Goal: Information Seeking & Learning: Learn about a topic

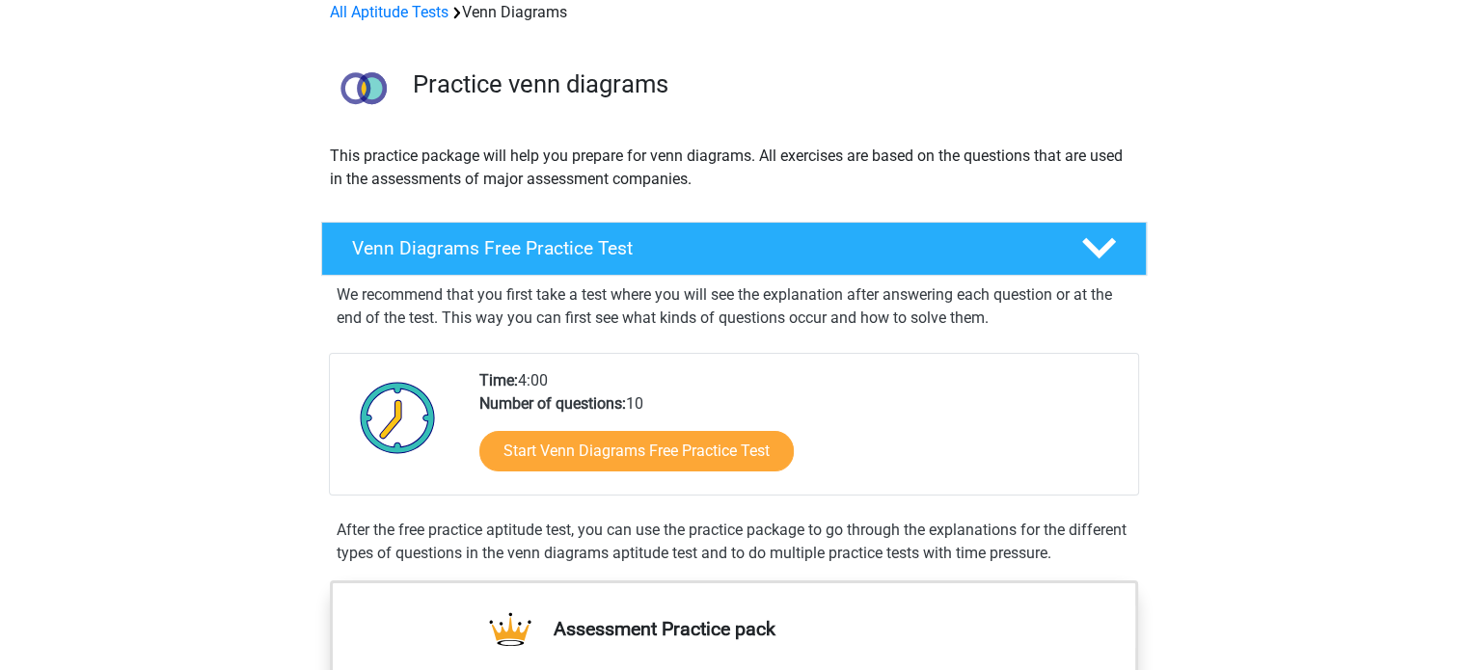
scroll to position [96, 0]
click at [1120, 242] on div at bounding box center [1097, 247] width 66 height 34
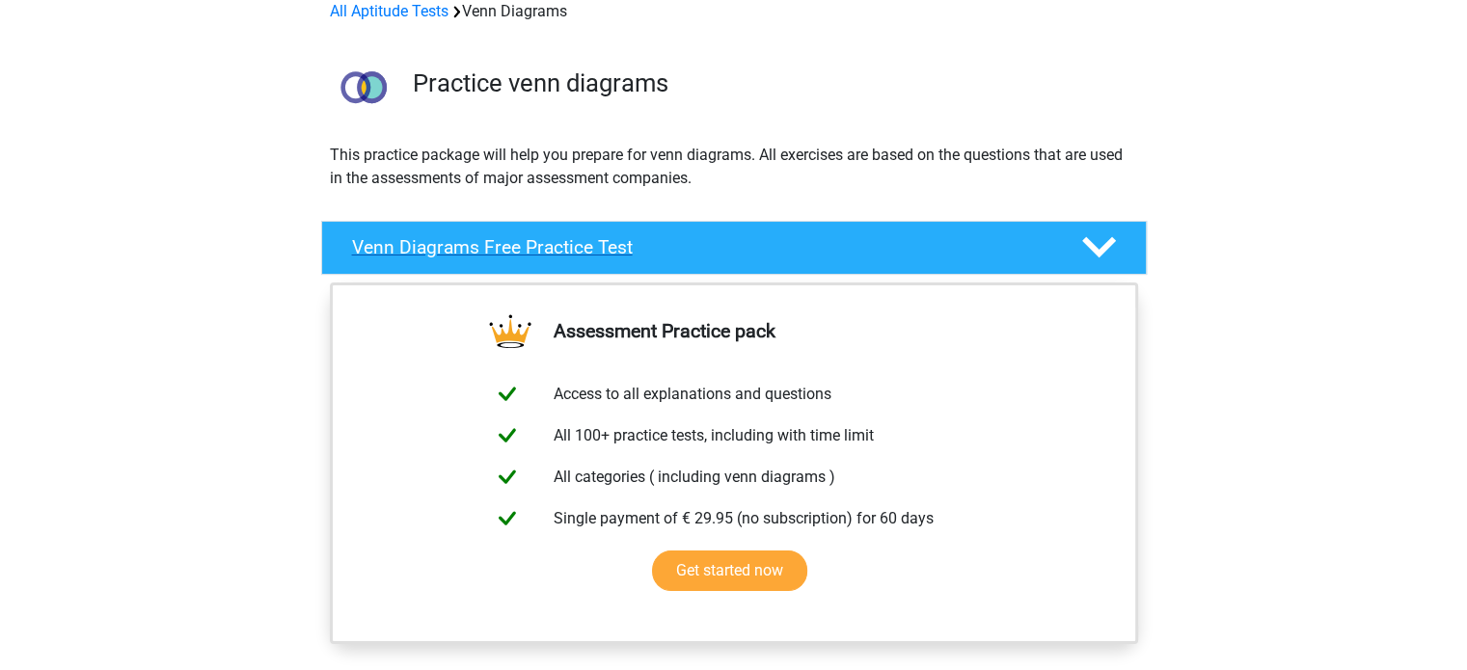
click at [1120, 242] on div at bounding box center [1097, 247] width 66 height 34
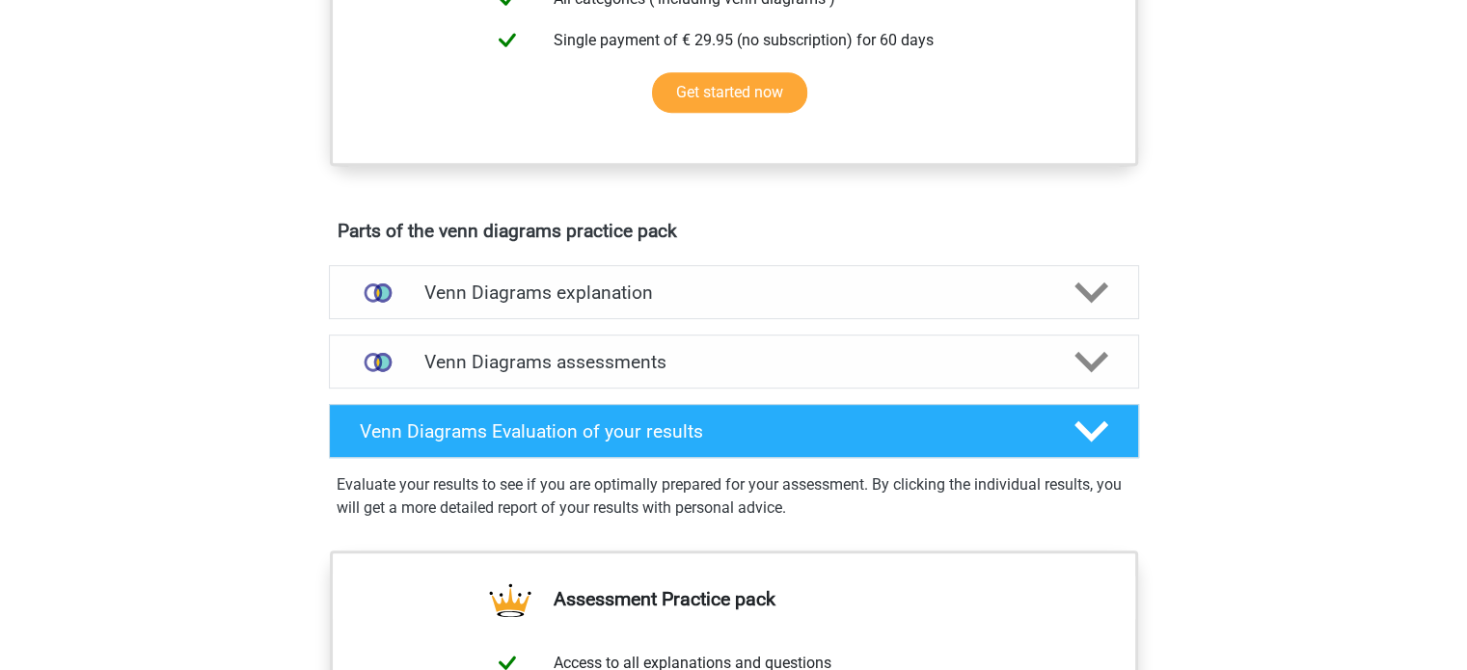
scroll to position [876, 0]
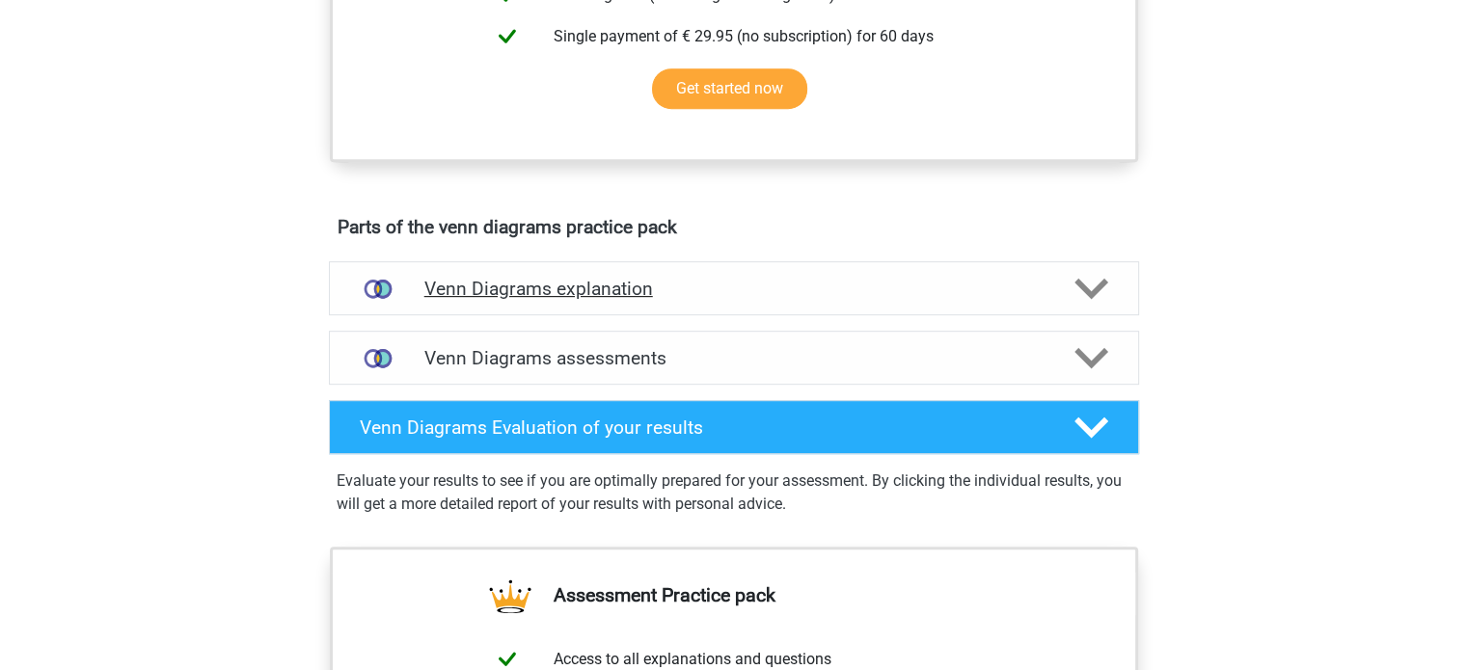
click at [603, 292] on h4 "Venn Diagrams explanation" at bounding box center [733, 289] width 619 height 22
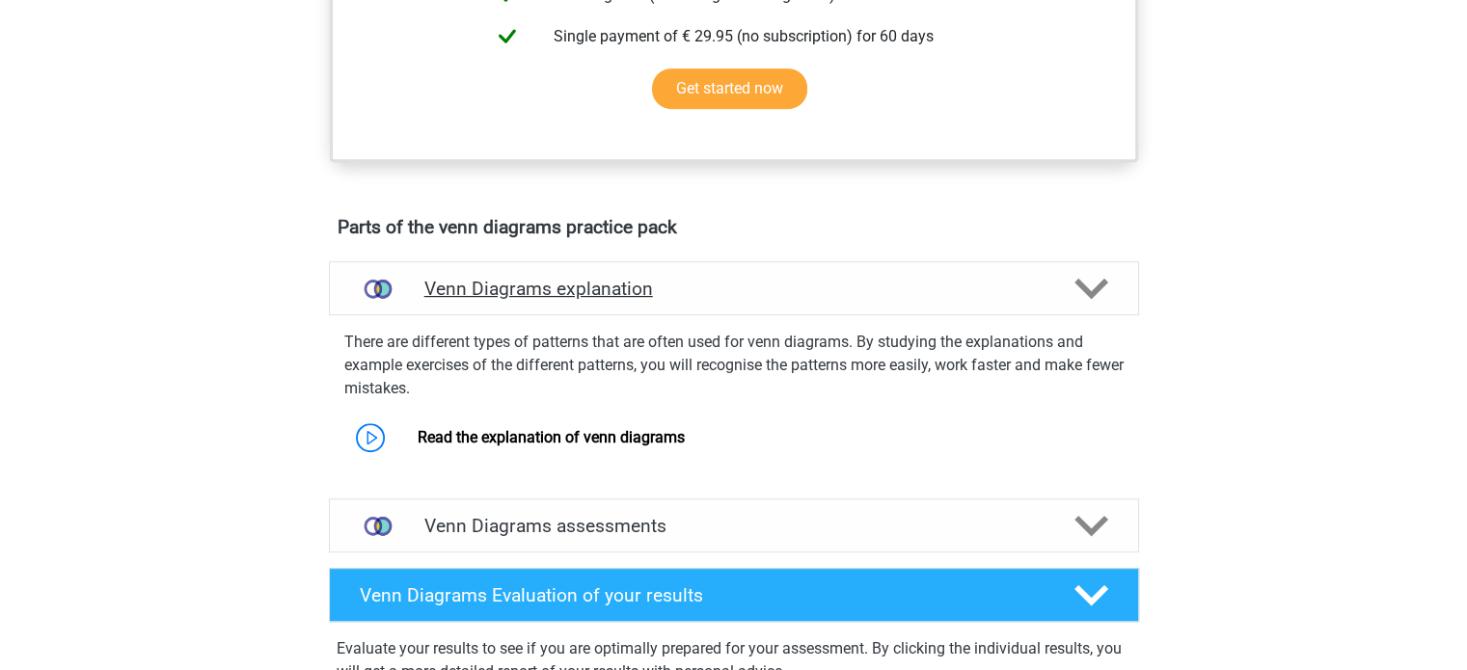
click at [687, 296] on h4 "Venn Diagrams explanation" at bounding box center [733, 289] width 619 height 22
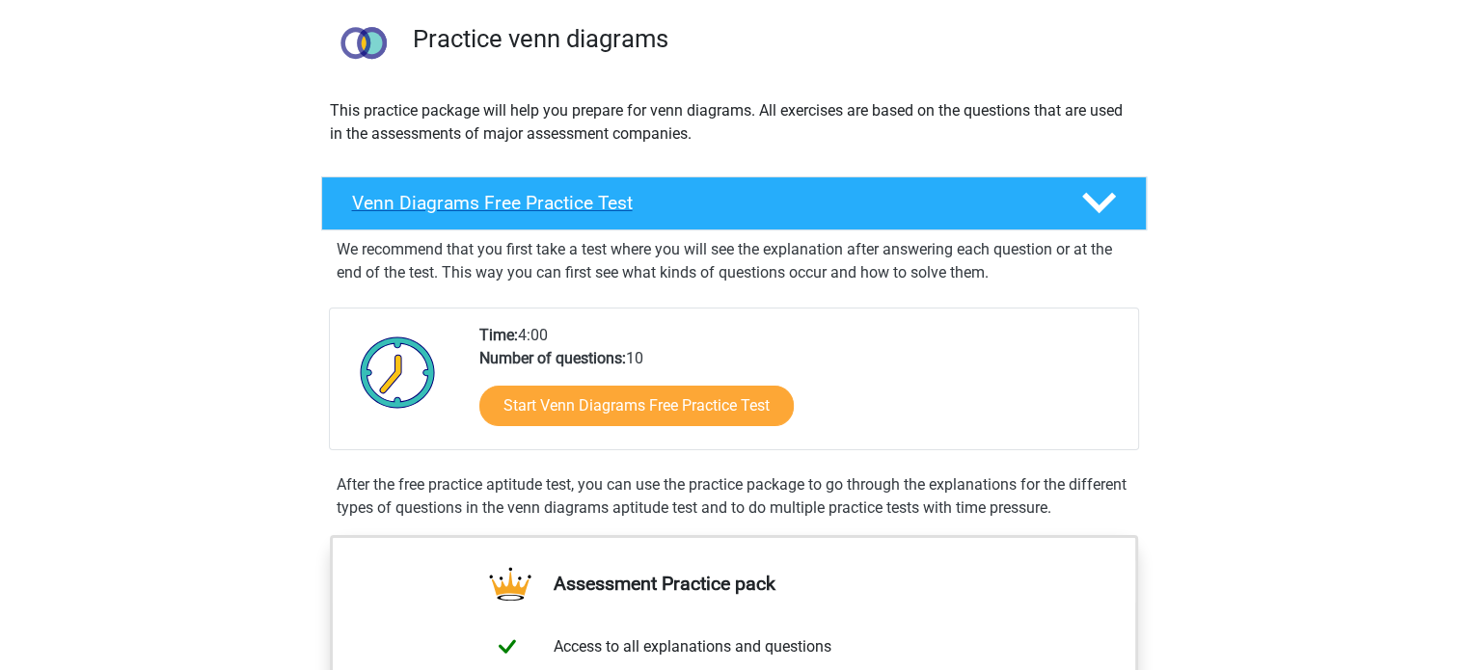
scroll to position [142, 0]
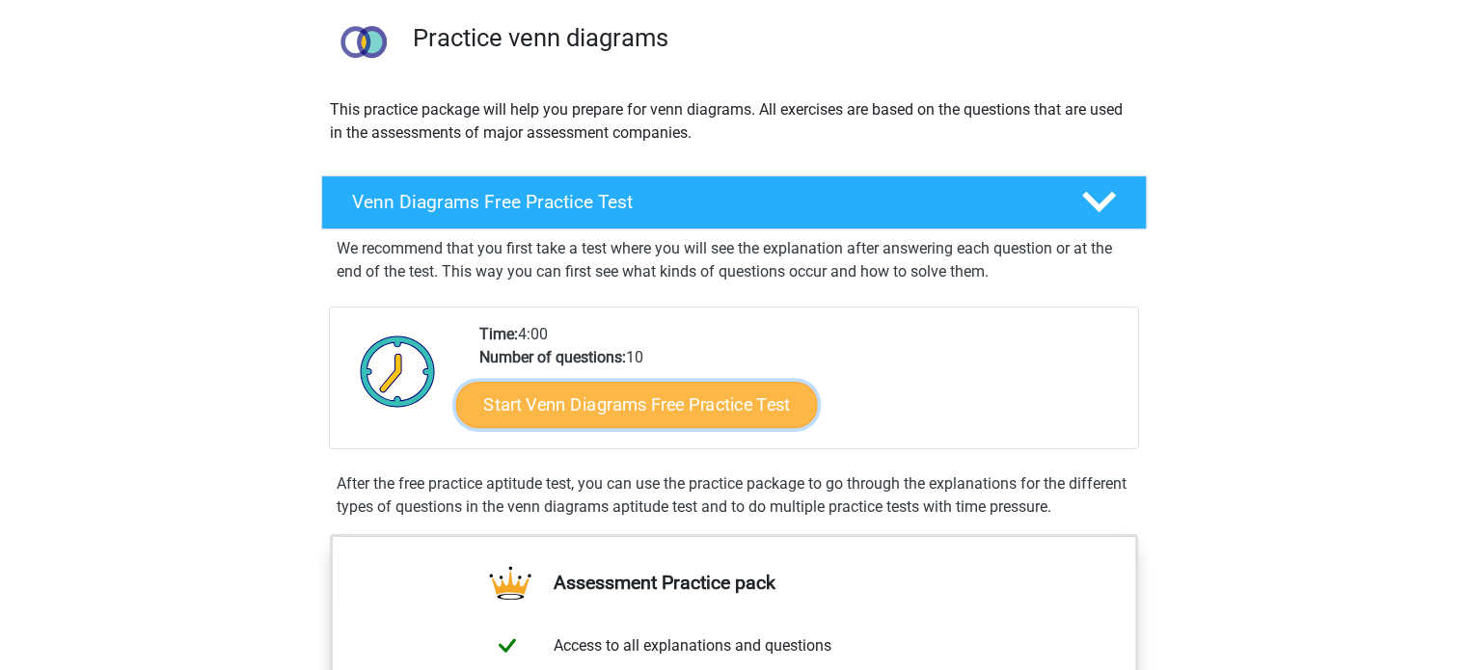
click at [579, 408] on link "Start Venn Diagrams Free Practice Test" at bounding box center [636, 405] width 362 height 46
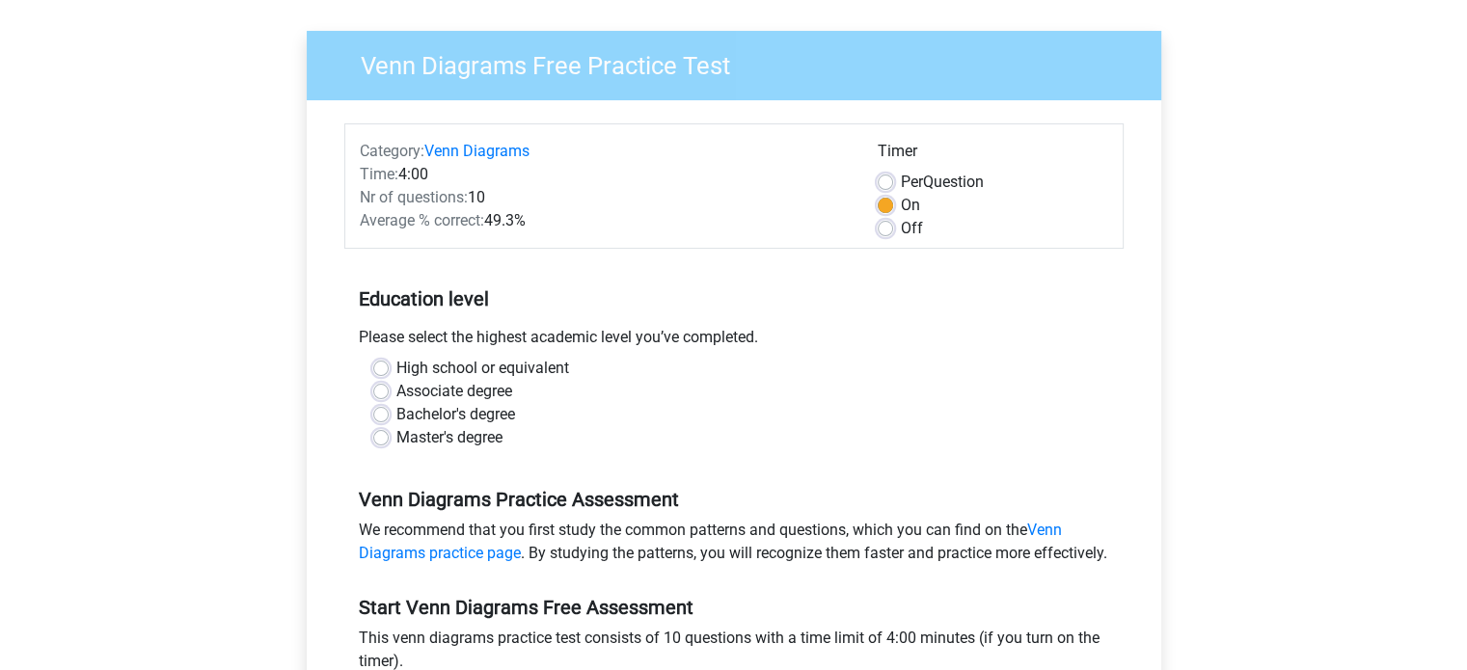
scroll to position [127, 0]
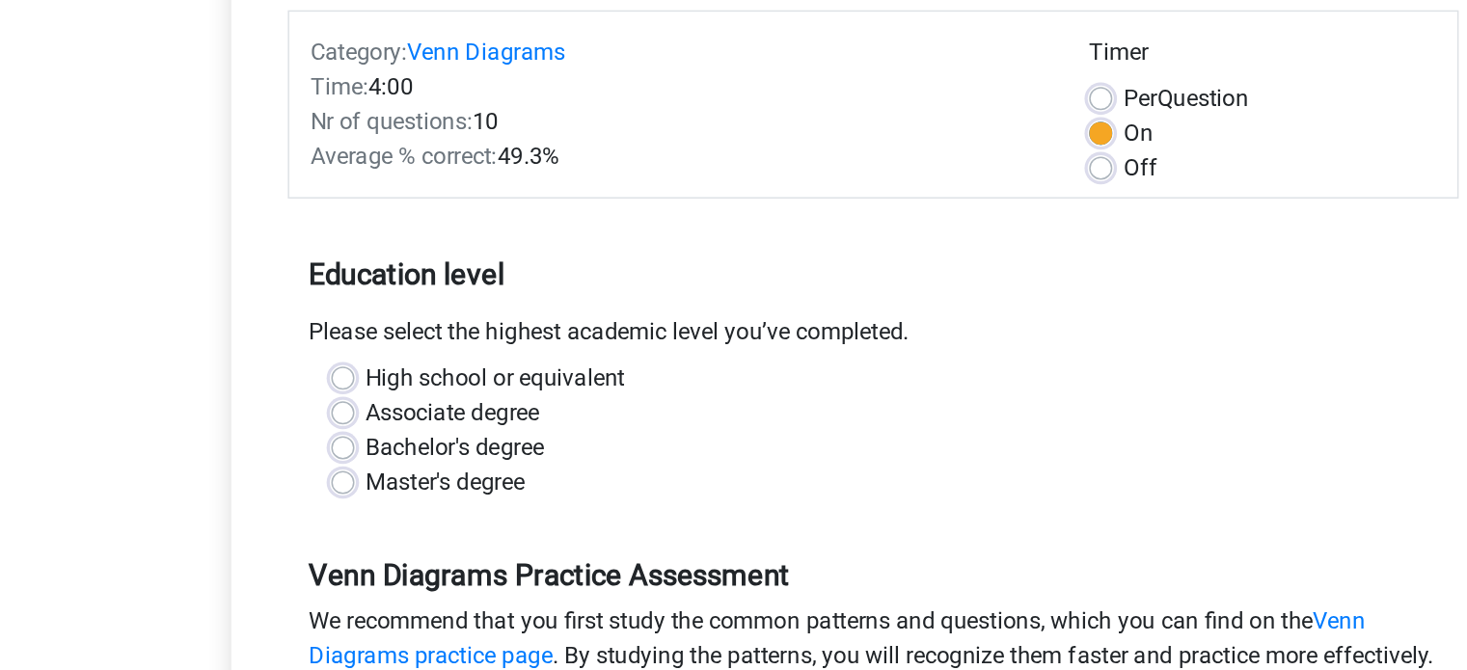
click at [455, 363] on label "High school or equivalent" at bounding box center [482, 368] width 173 height 23
click at [389, 363] on input "High school or equivalent" at bounding box center [380, 366] width 15 height 19
radio input "true"
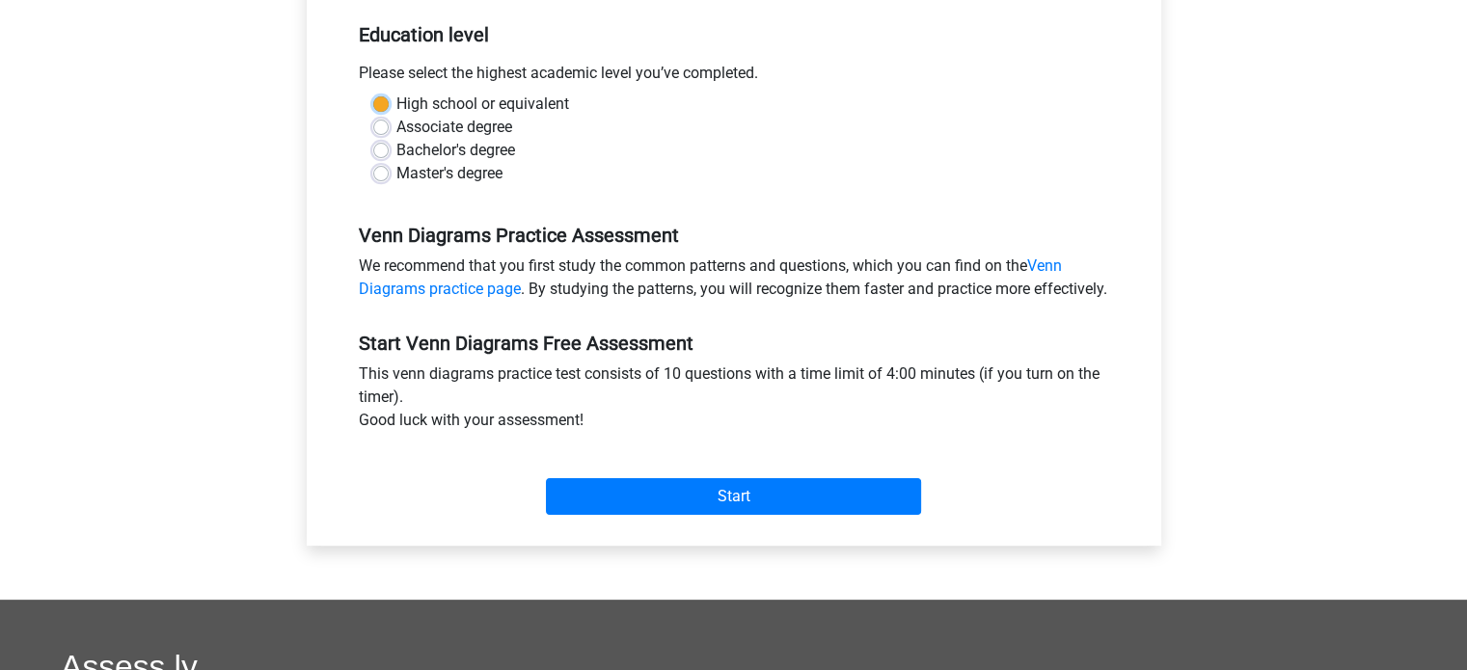
scroll to position [392, 0]
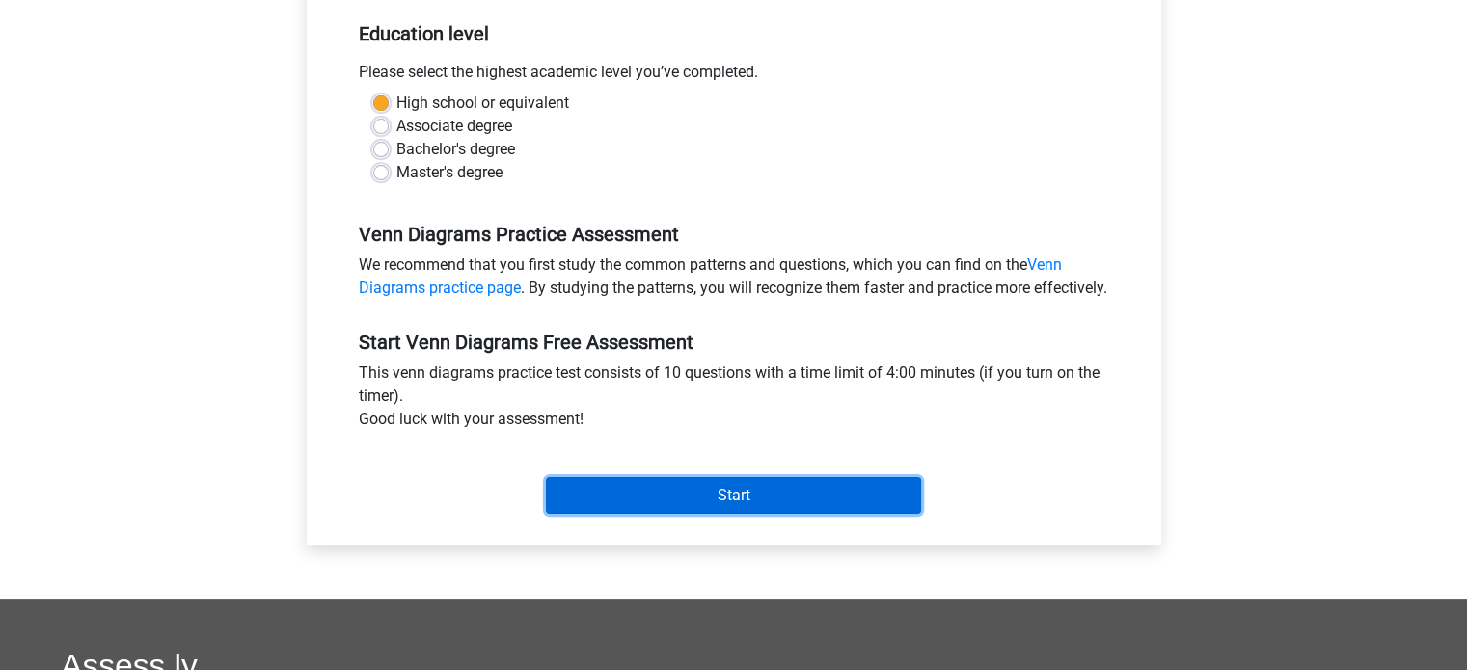
click at [567, 508] on input "Start" at bounding box center [733, 495] width 375 height 37
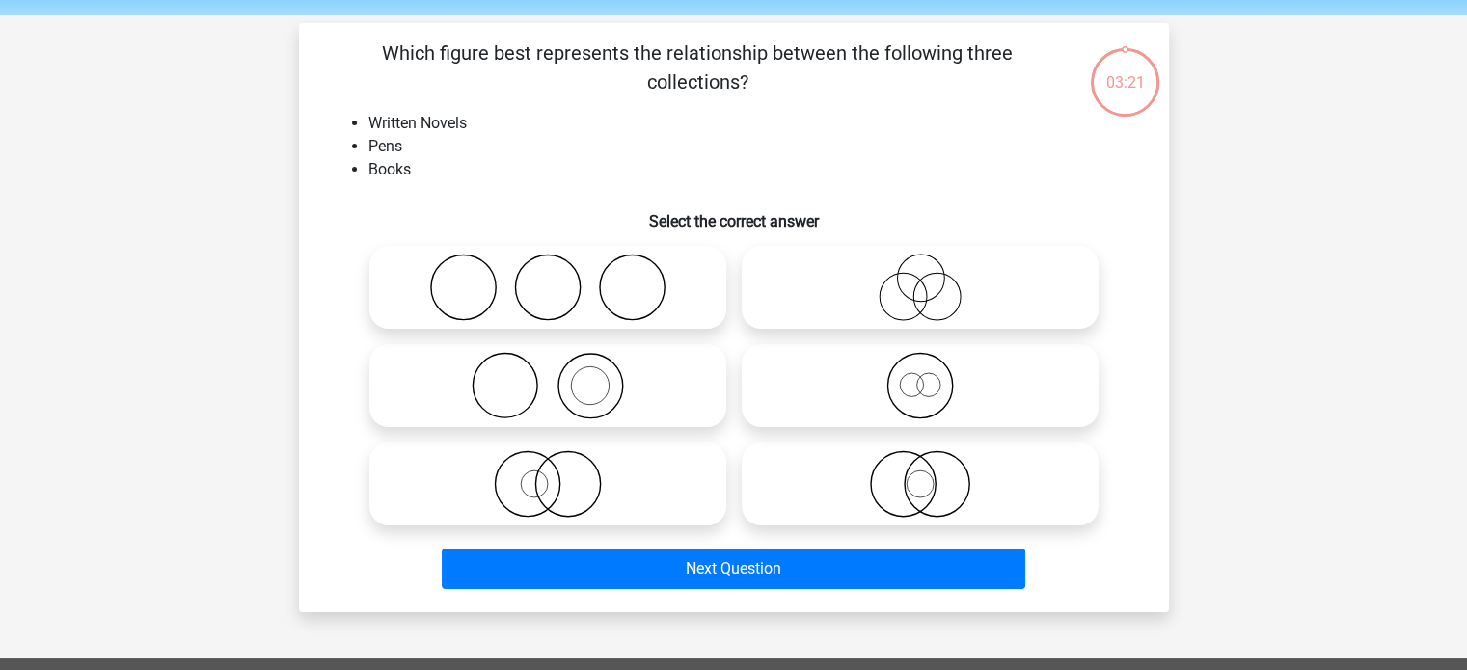
scroll to position [67, 0]
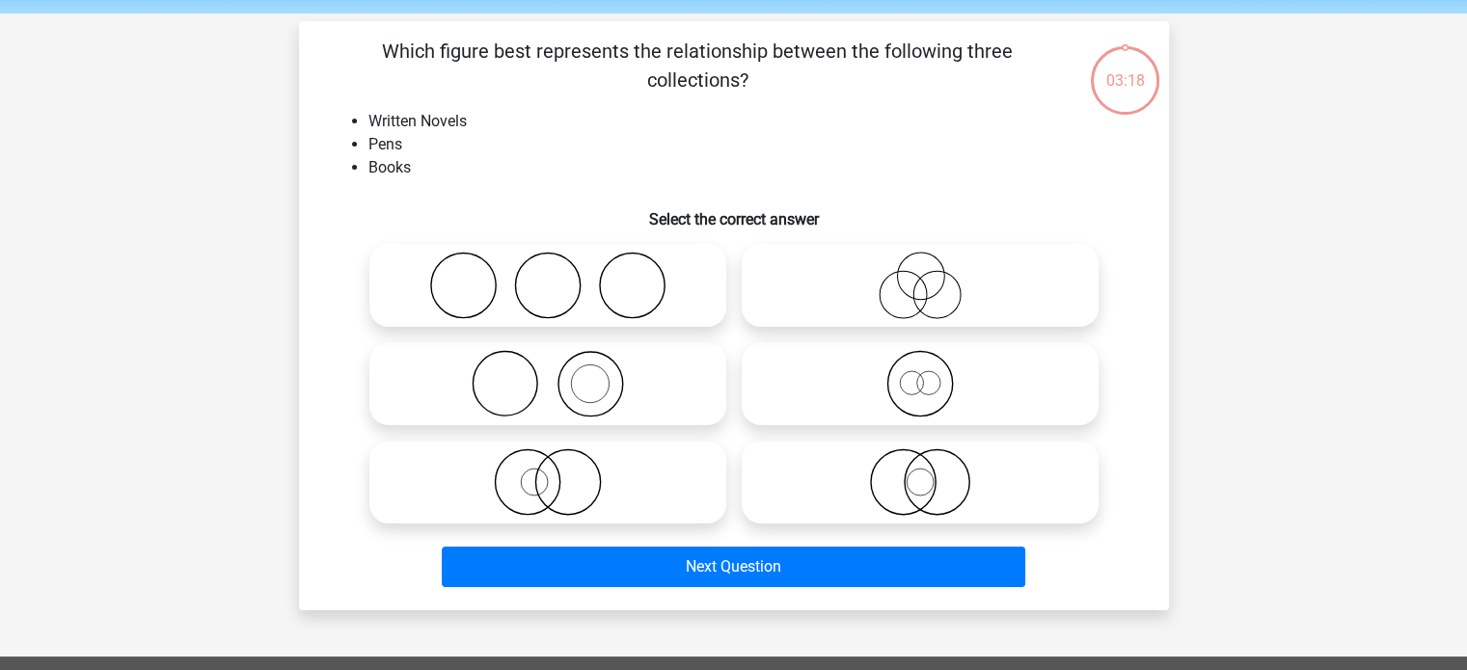
click at [582, 354] on icon at bounding box center [547, 383] width 341 height 67
click at [560, 362] on input "radio" at bounding box center [554, 368] width 13 height 13
radio input "true"
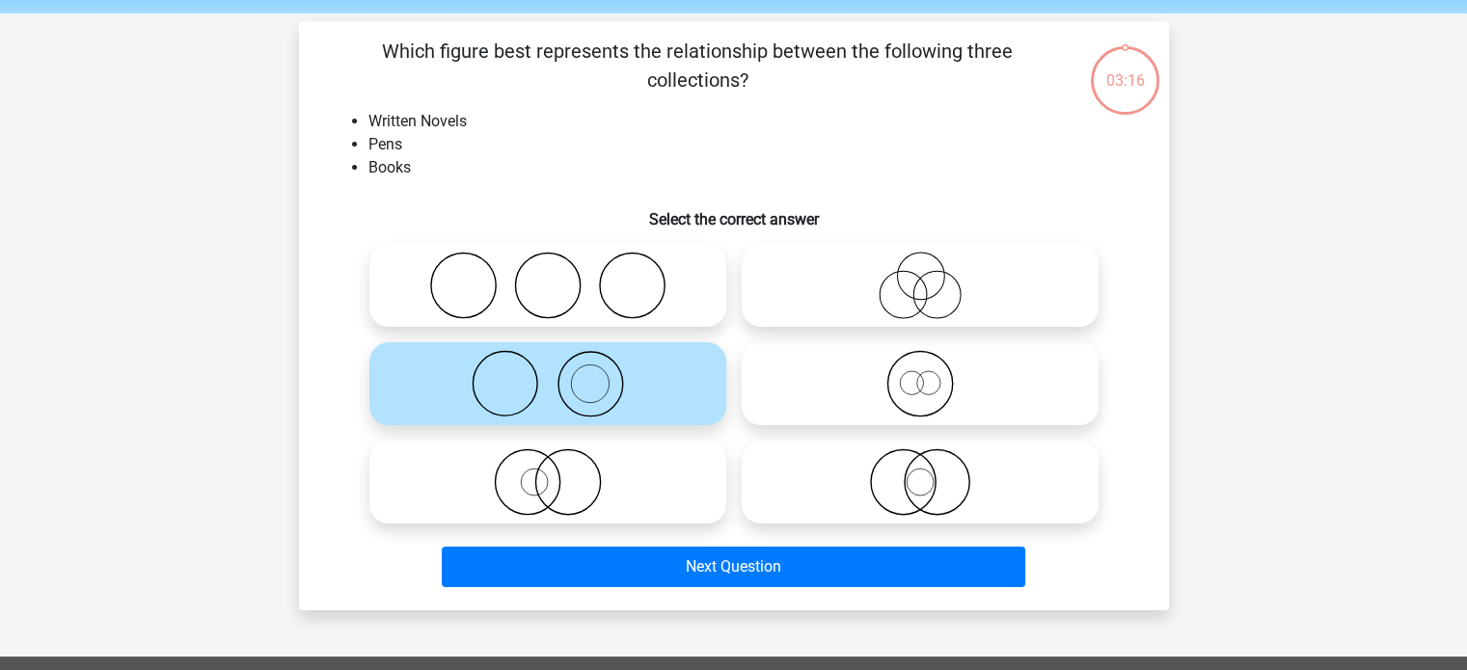
click at [621, 425] on div at bounding box center [548, 384] width 372 height 98
click at [629, 394] on icon at bounding box center [547, 383] width 341 height 67
click at [560, 374] on input "radio" at bounding box center [554, 368] width 13 height 13
click at [879, 478] on icon at bounding box center [919, 481] width 341 height 67
click at [920, 472] on input "radio" at bounding box center [926, 466] width 13 height 13
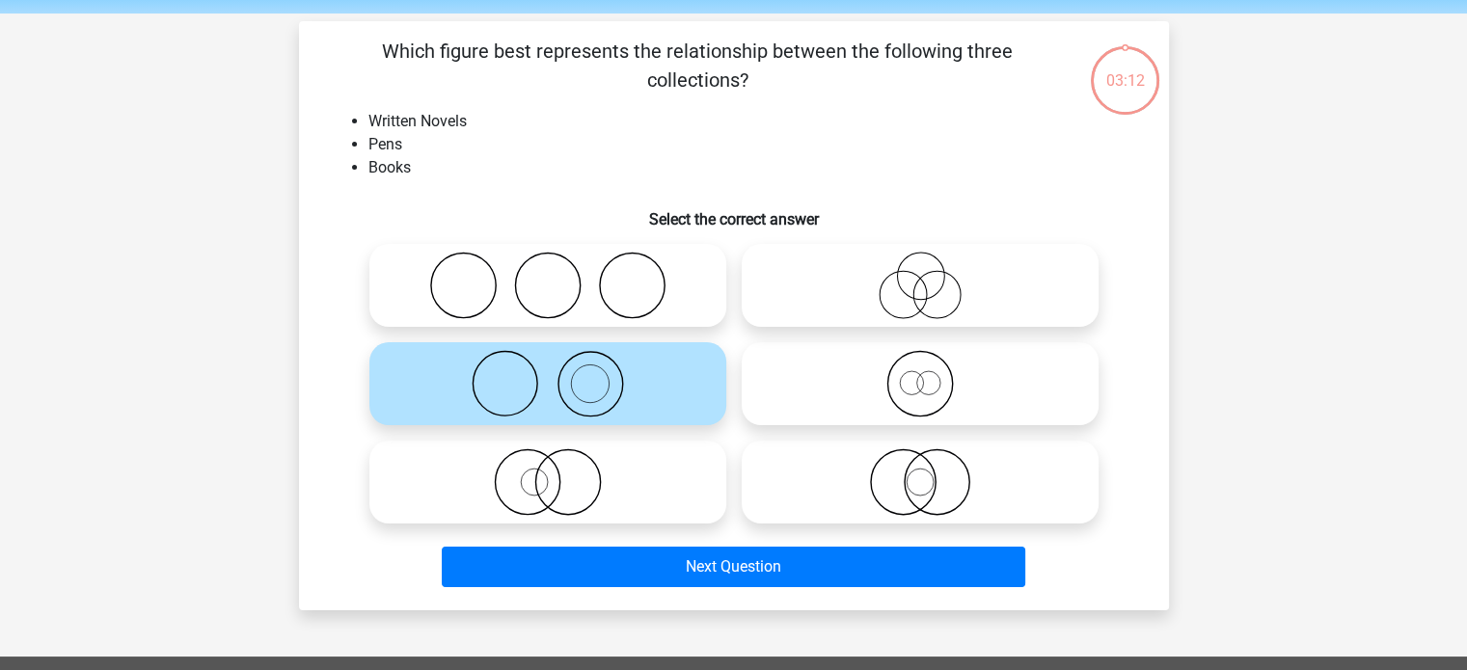
radio input "true"
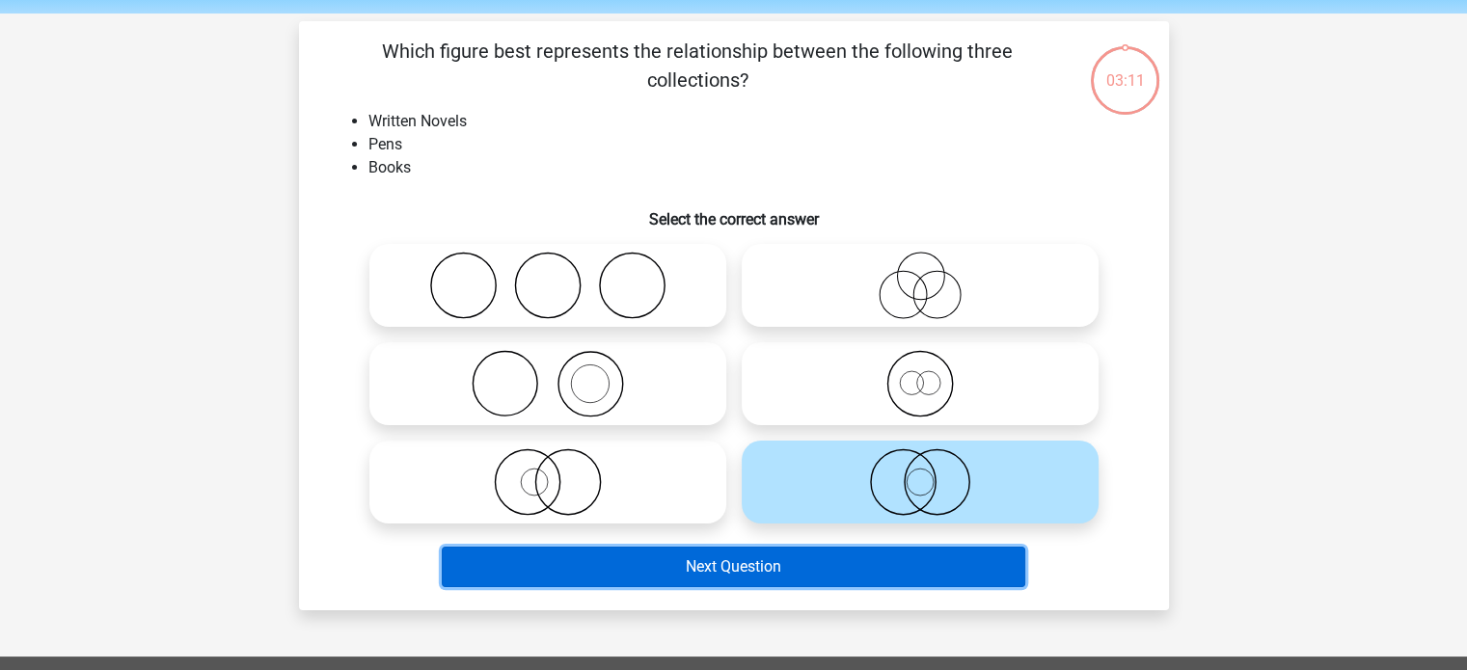
click at [825, 585] on button "Next Question" at bounding box center [733, 567] width 583 height 40
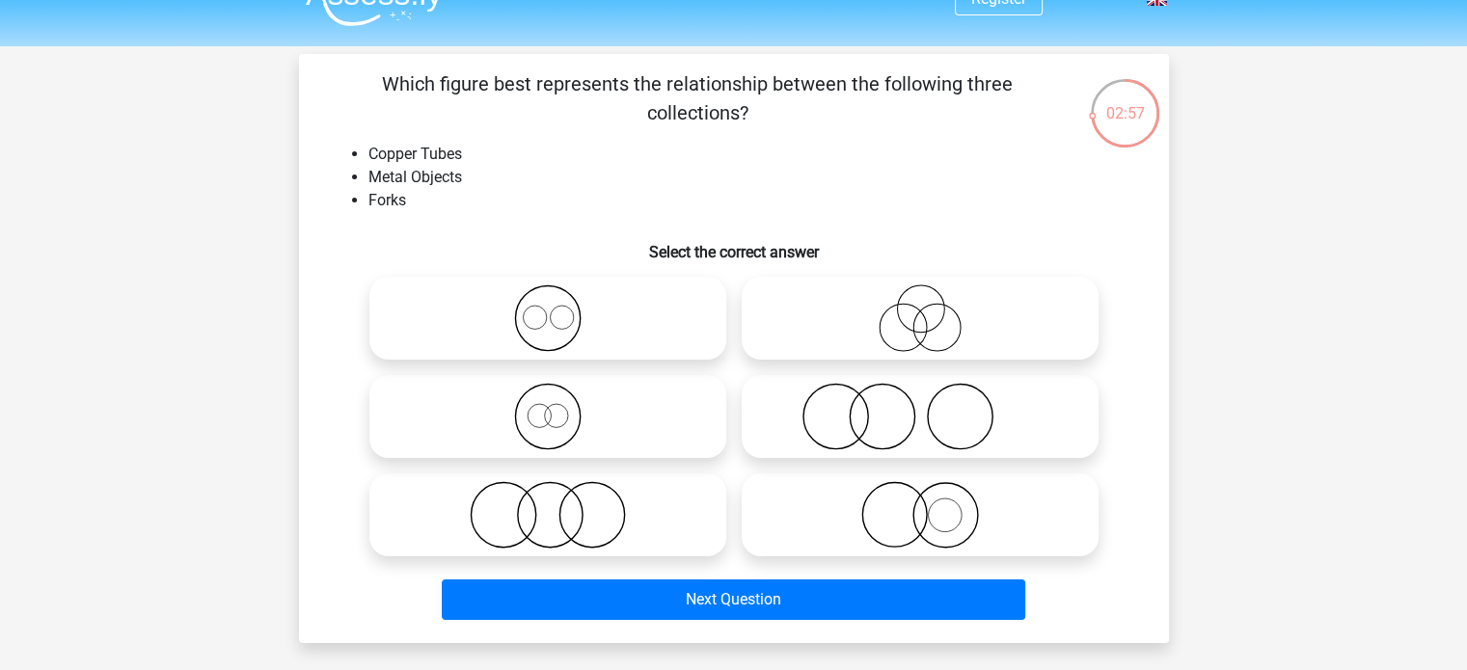
scroll to position [26, 0]
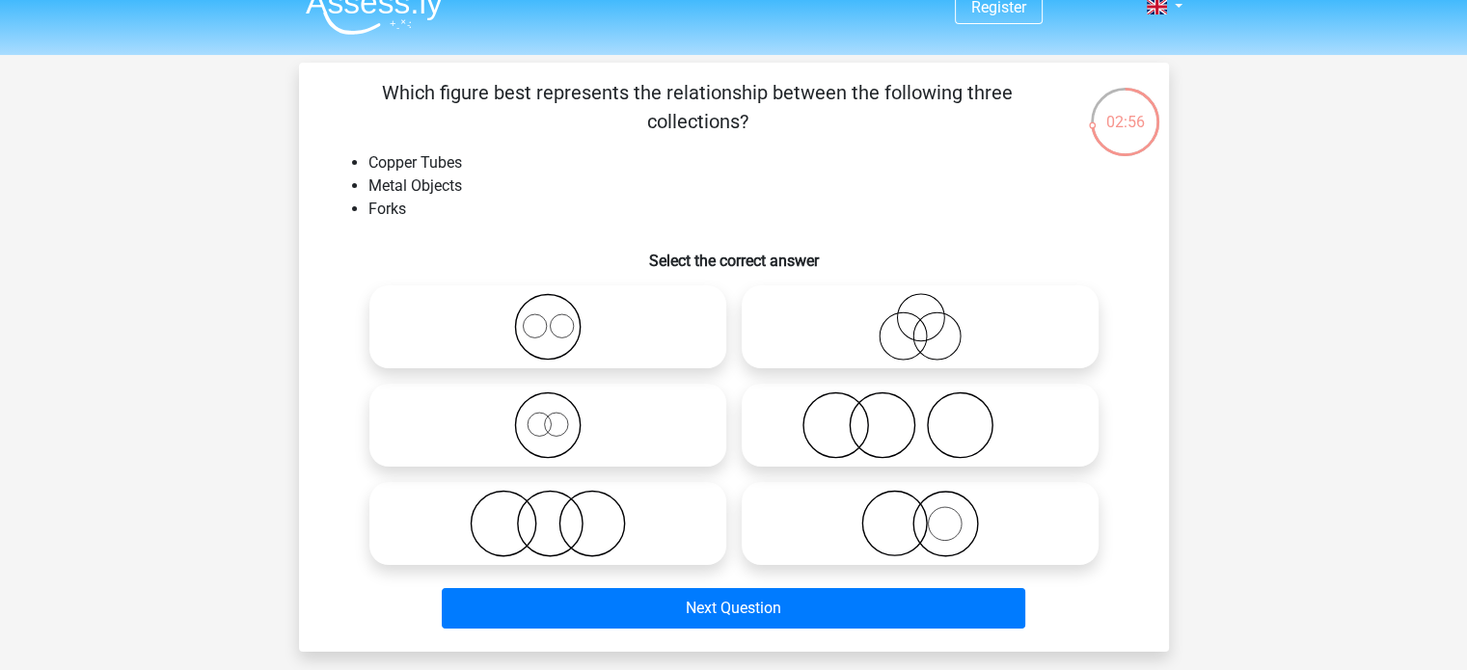
click at [874, 327] on icon at bounding box center [919, 326] width 341 height 67
click at [920, 317] on input "radio" at bounding box center [926, 311] width 13 height 13
radio input "true"
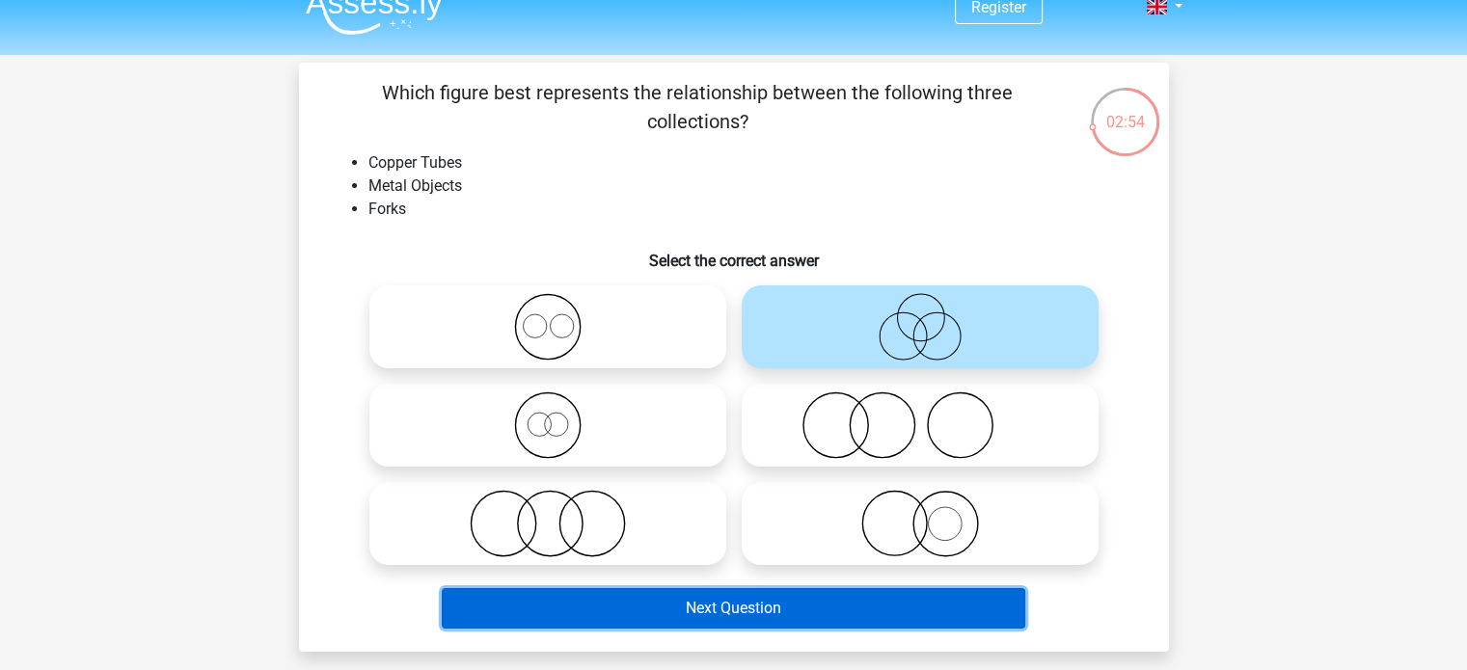
click at [732, 624] on button "Next Question" at bounding box center [733, 608] width 583 height 40
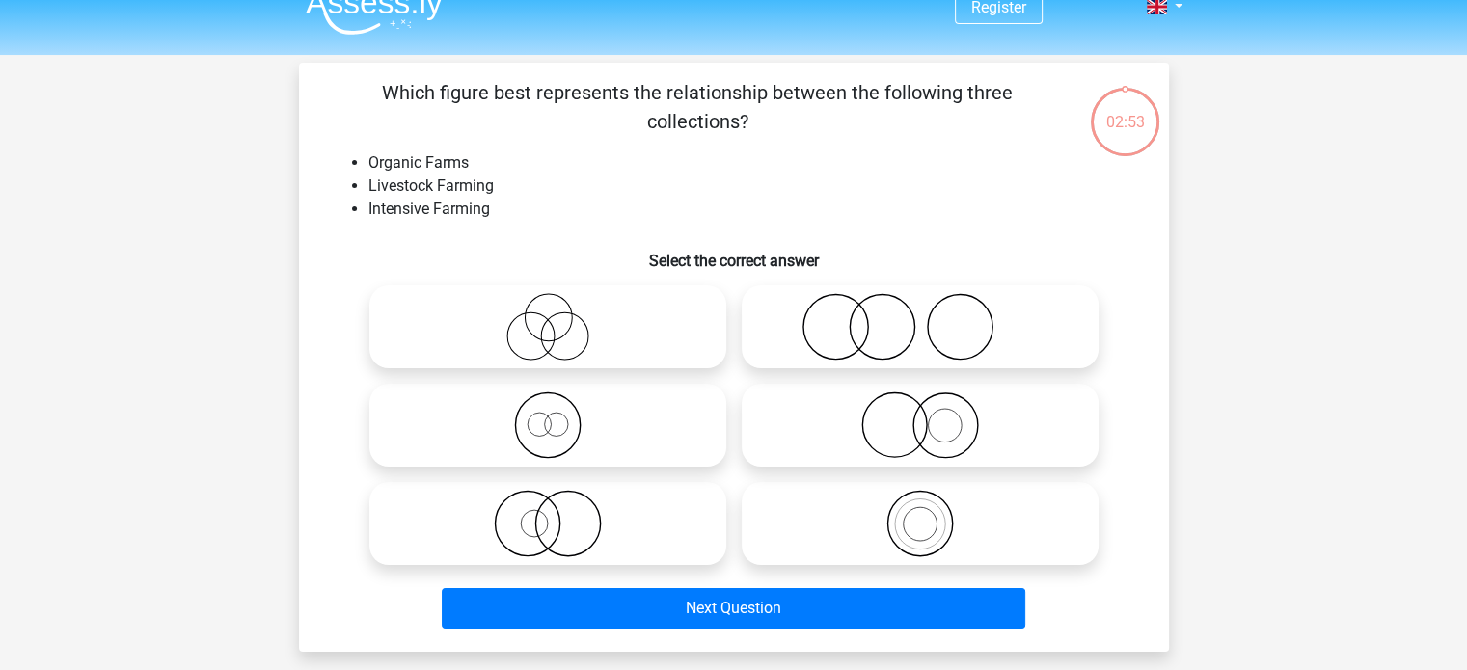
scroll to position [89, 0]
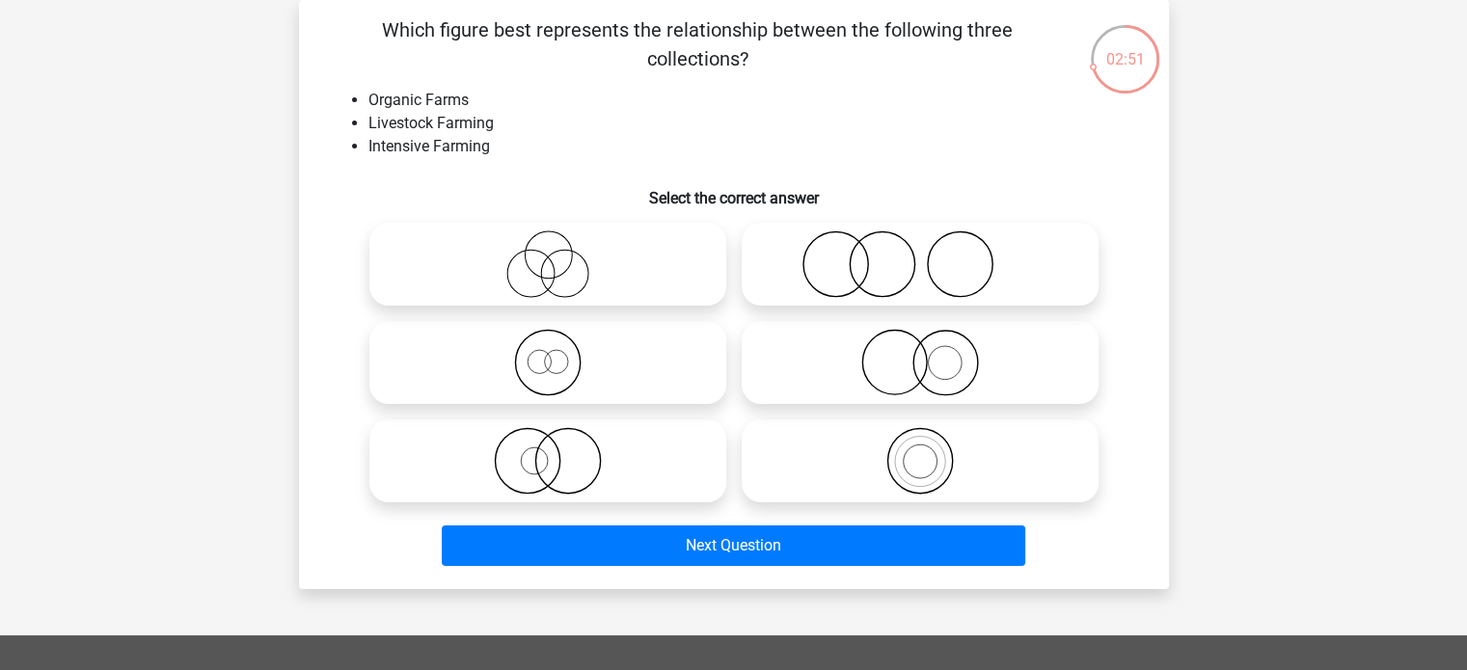
click at [625, 295] on icon at bounding box center [547, 263] width 341 height 67
click at [560, 255] on input "radio" at bounding box center [554, 248] width 13 height 13
radio input "true"
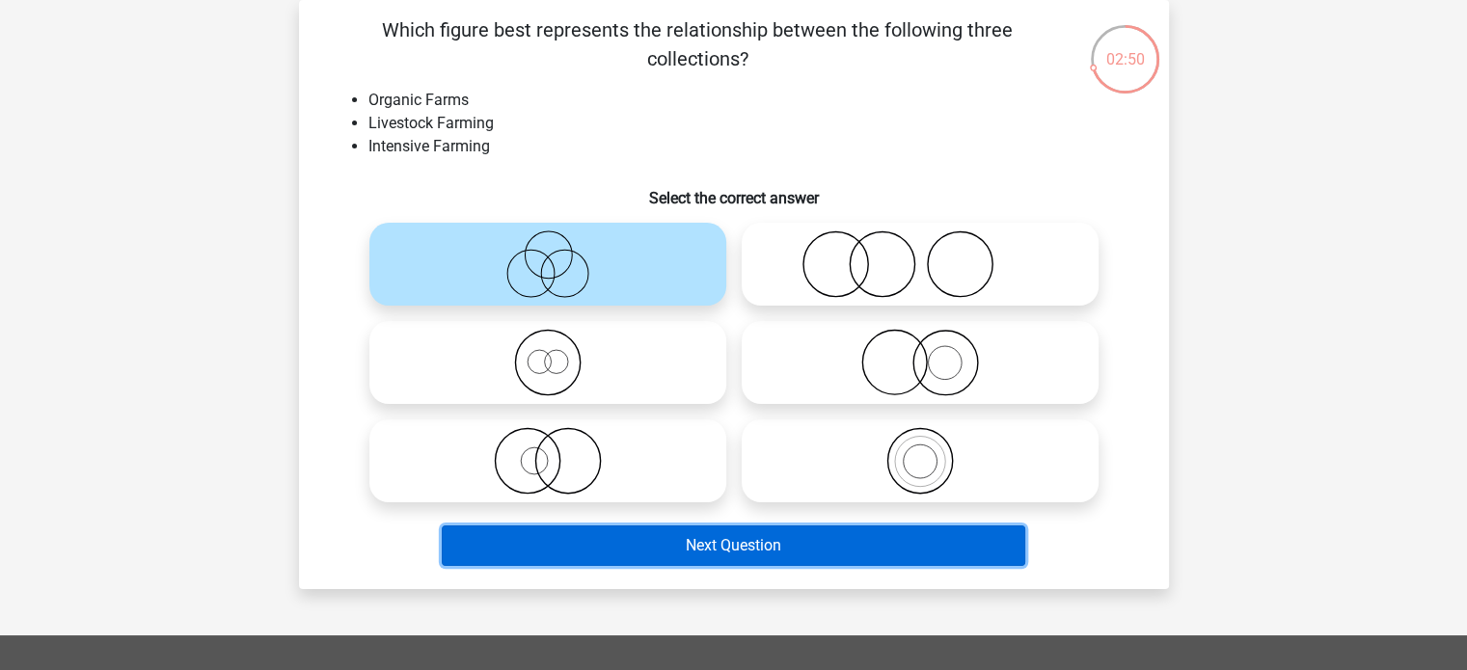
click at [594, 543] on button "Next Question" at bounding box center [733, 546] width 583 height 40
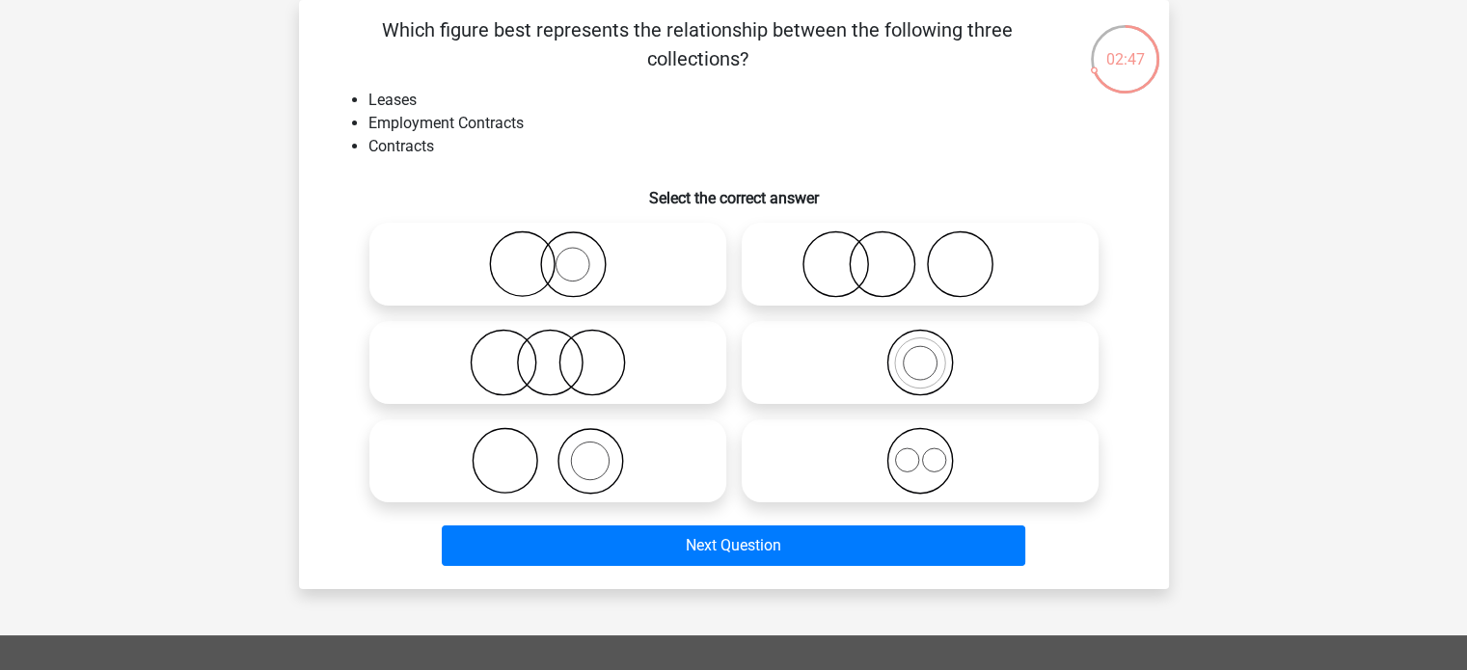
click at [596, 331] on circle at bounding box center [591, 363] width 65 height 65
click at [560, 340] on input "radio" at bounding box center [554, 346] width 13 height 13
radio input "true"
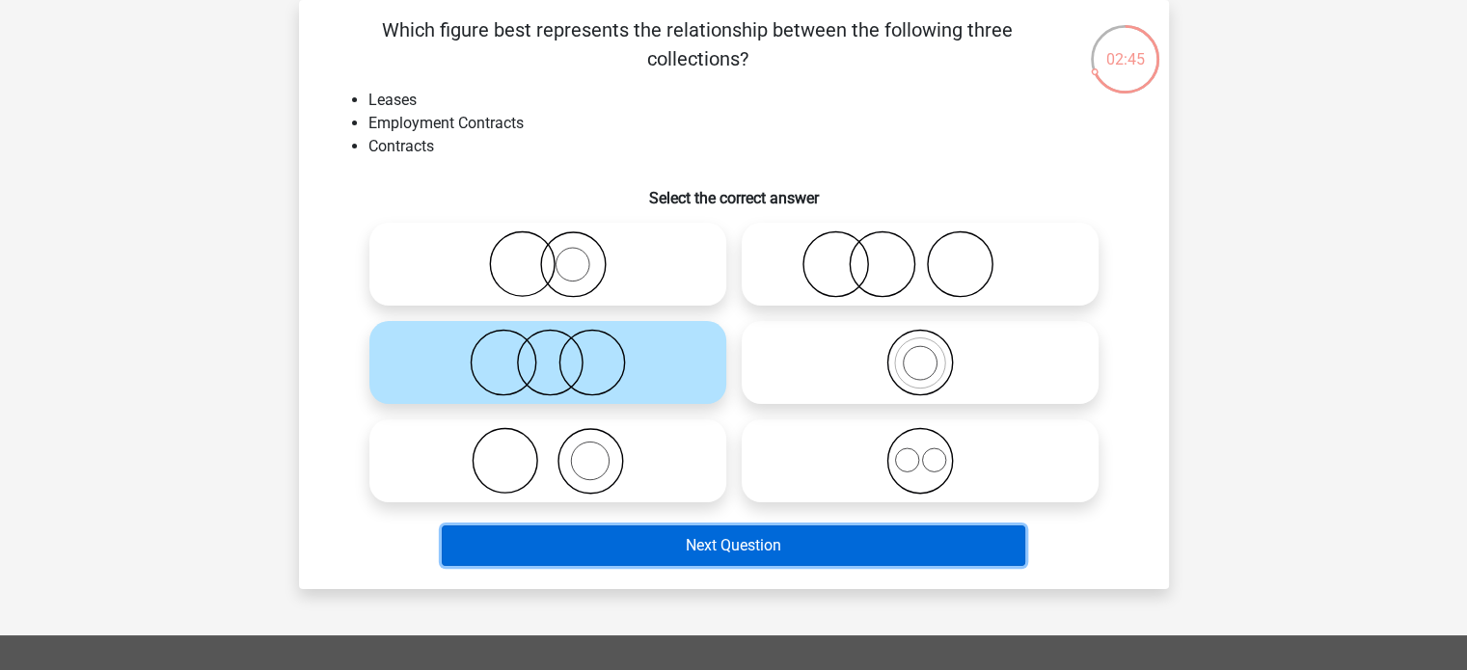
click at [696, 533] on button "Next Question" at bounding box center [733, 546] width 583 height 40
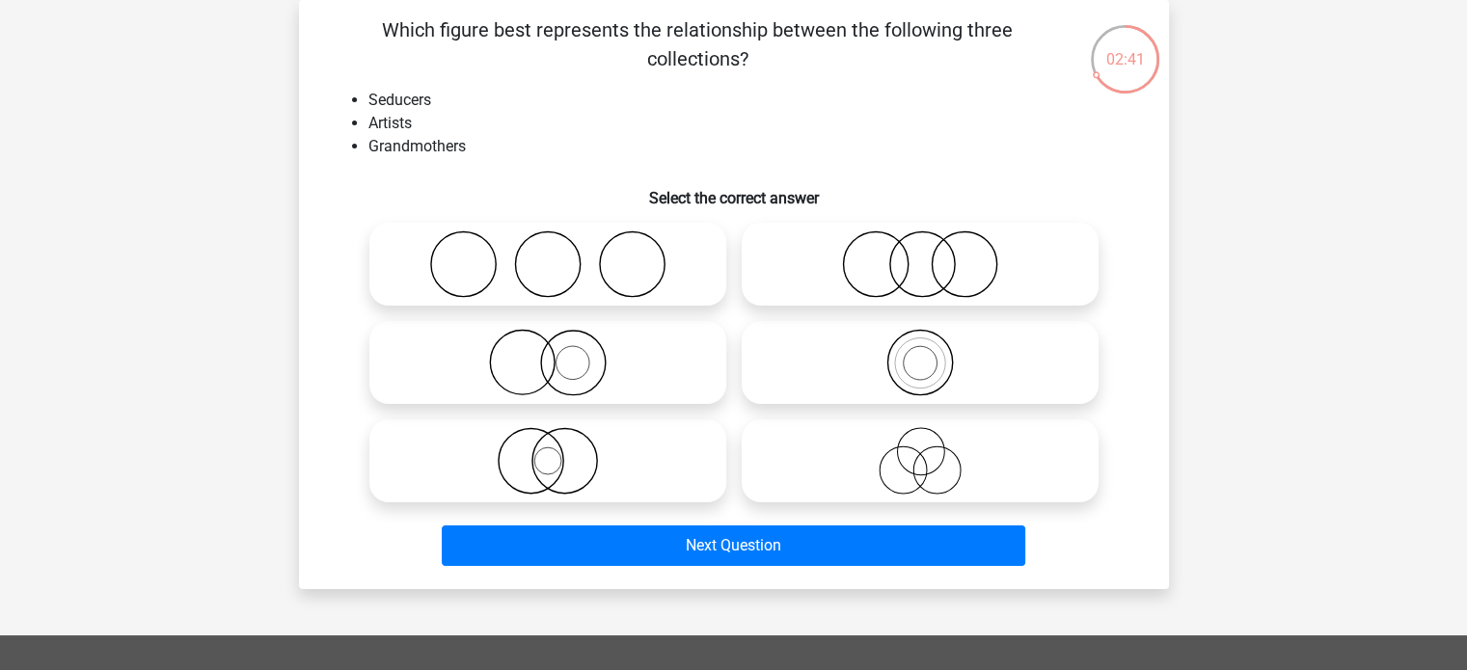
click at [856, 440] on icon at bounding box center [919, 460] width 341 height 67
click at [920, 440] on input "radio" at bounding box center [926, 445] width 13 height 13
radio input "true"
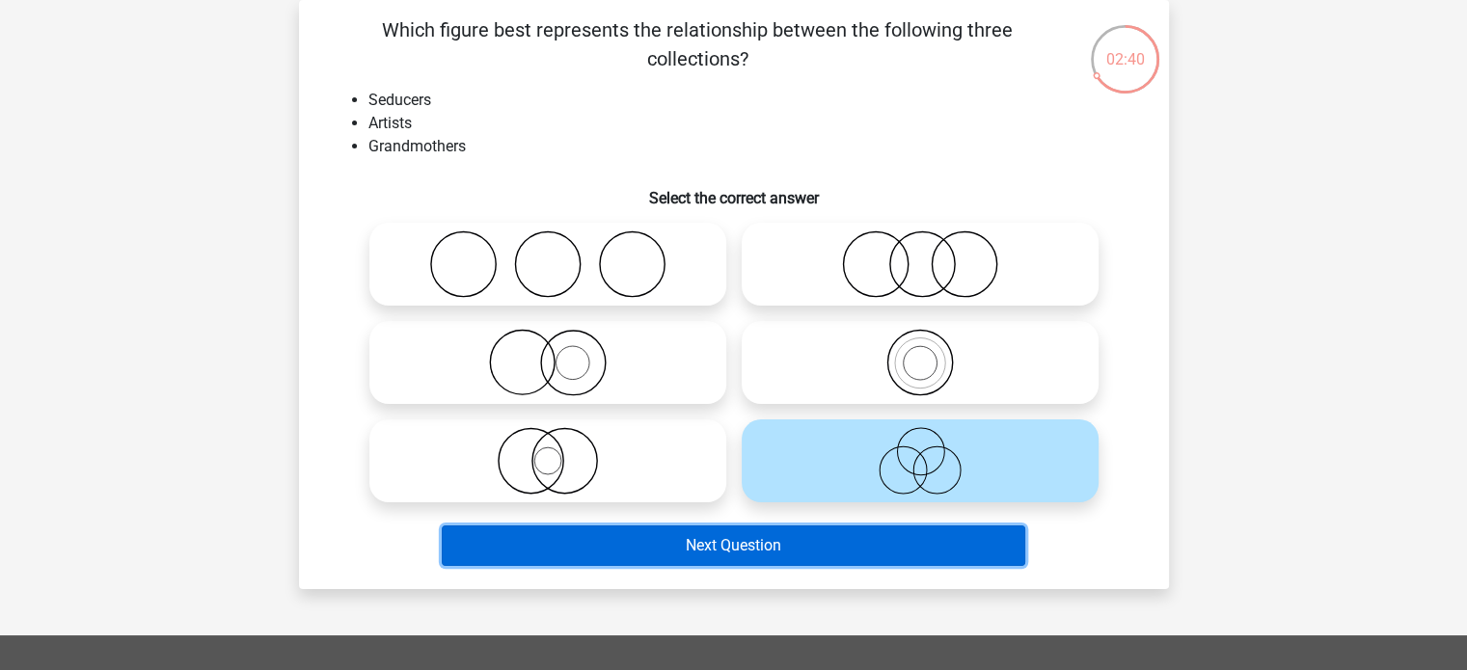
click at [754, 535] on button "Next Question" at bounding box center [733, 546] width 583 height 40
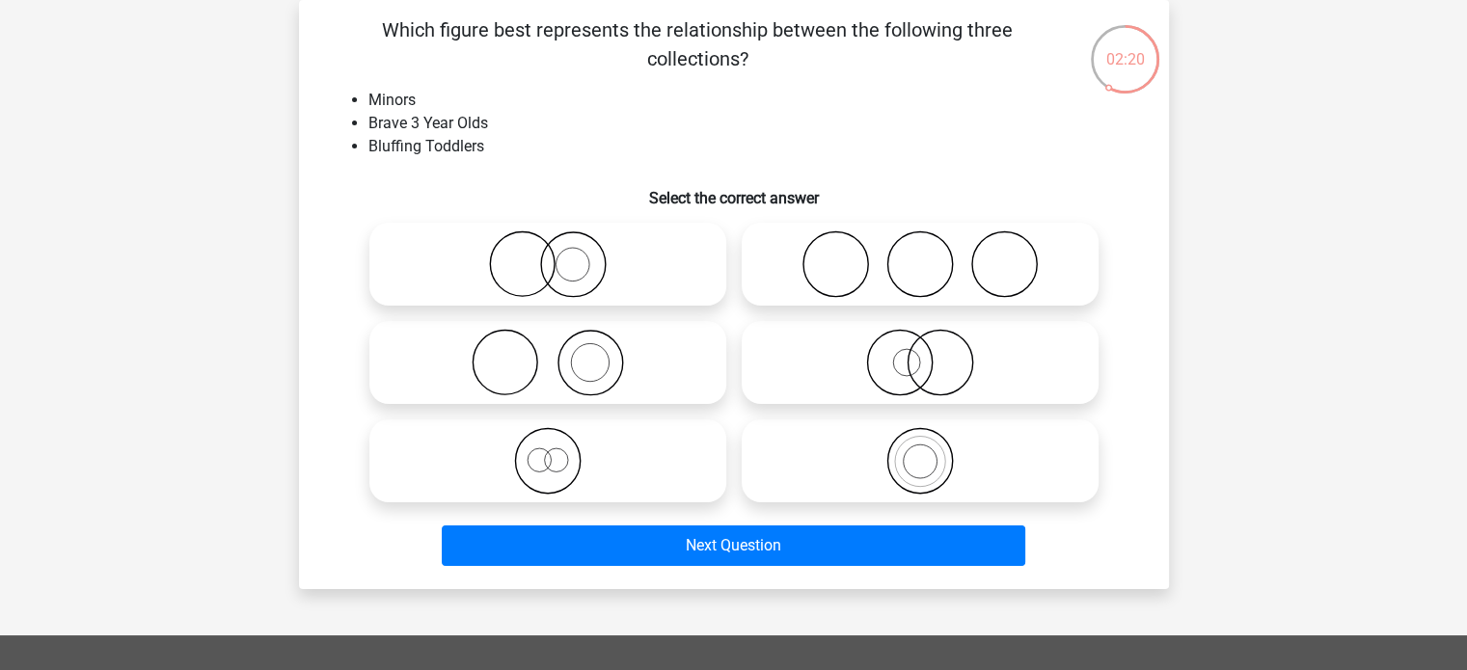
click at [609, 283] on icon at bounding box center [547, 263] width 341 height 67
click at [560, 255] on input "radio" at bounding box center [554, 248] width 13 height 13
radio input "true"
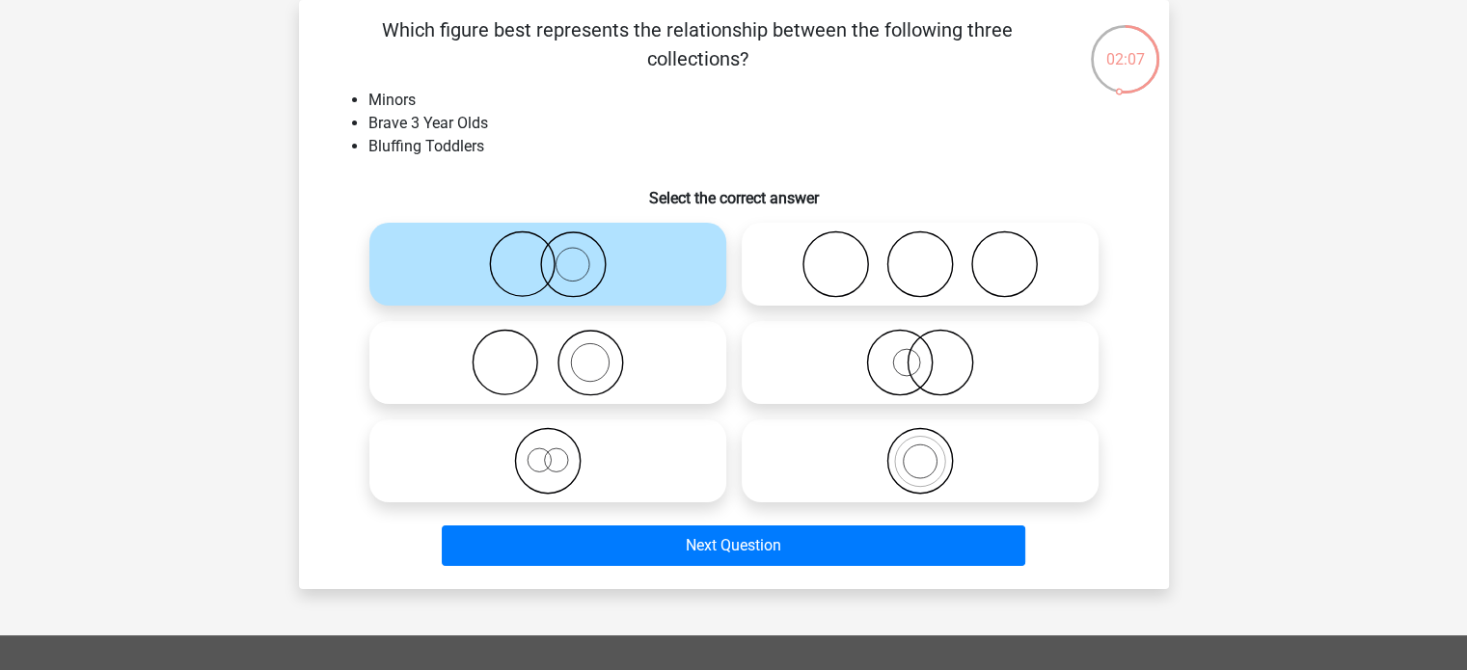
click at [732, 141] on li "Bluffing Toddlers" at bounding box center [752, 146] width 769 height 23
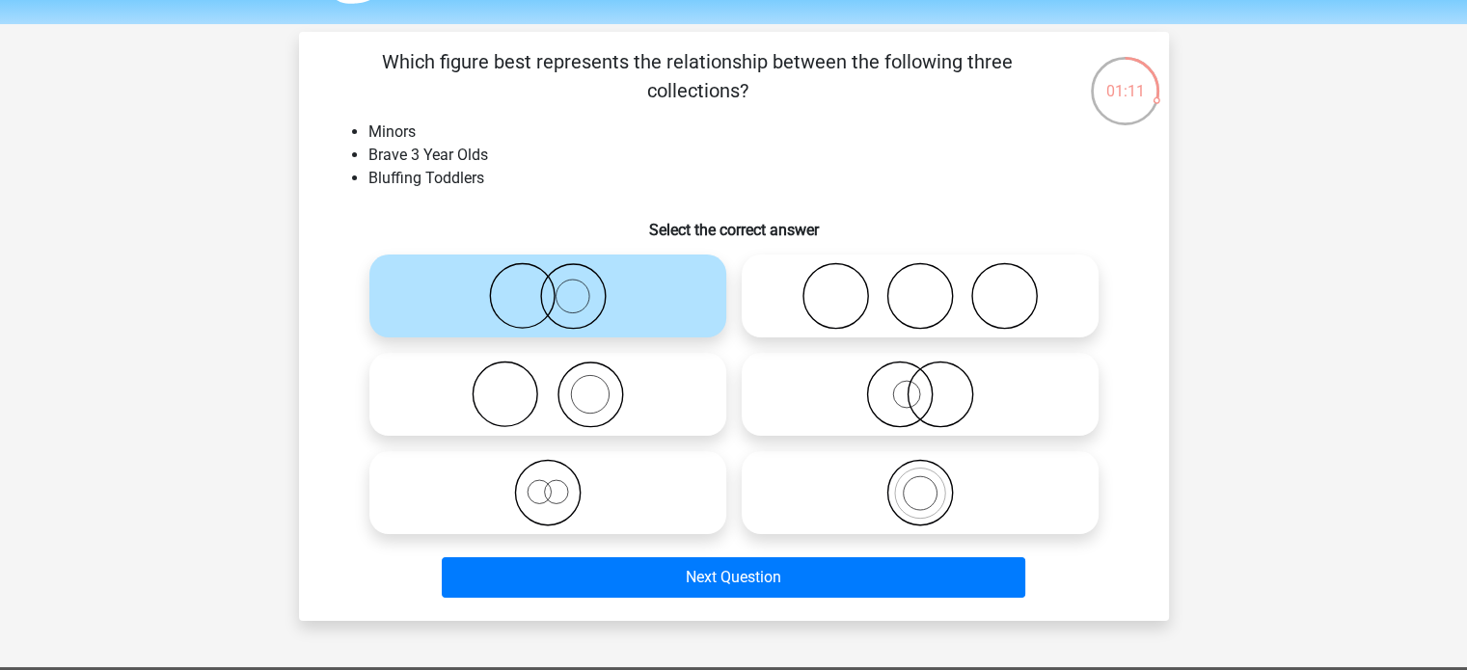
scroll to position [52, 0]
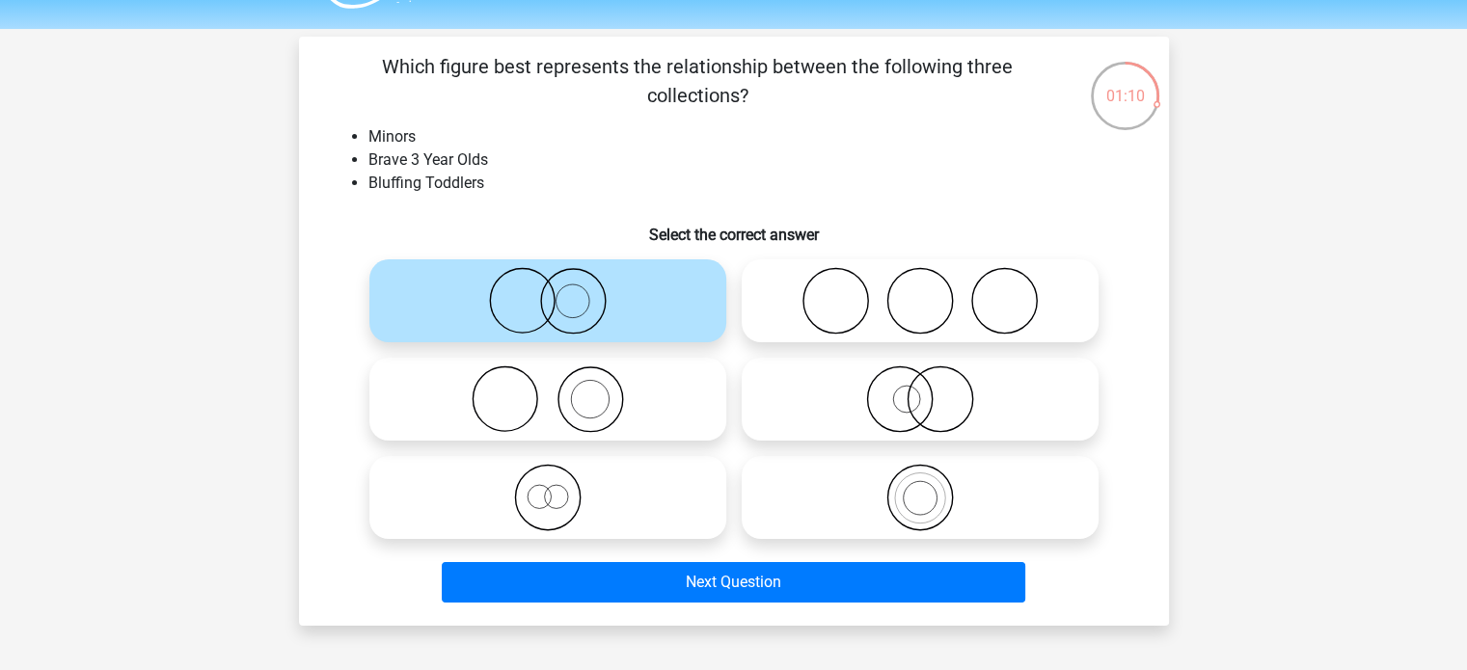
click at [914, 401] on icon at bounding box center [919, 398] width 341 height 67
click at [920, 390] on input "radio" at bounding box center [926, 383] width 13 height 13
radio input "true"
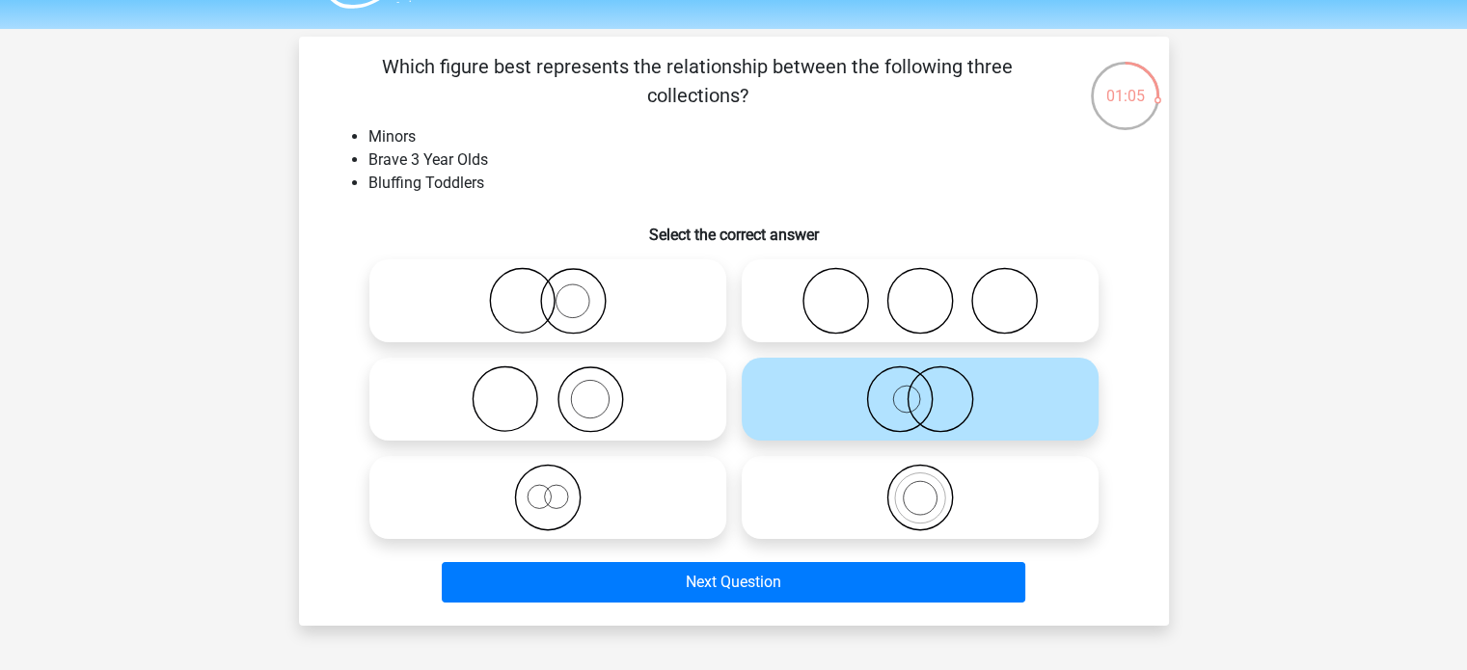
click at [774, 333] on icon at bounding box center [919, 300] width 341 height 67
click at [920, 291] on input "radio" at bounding box center [926, 285] width 13 height 13
radio input "true"
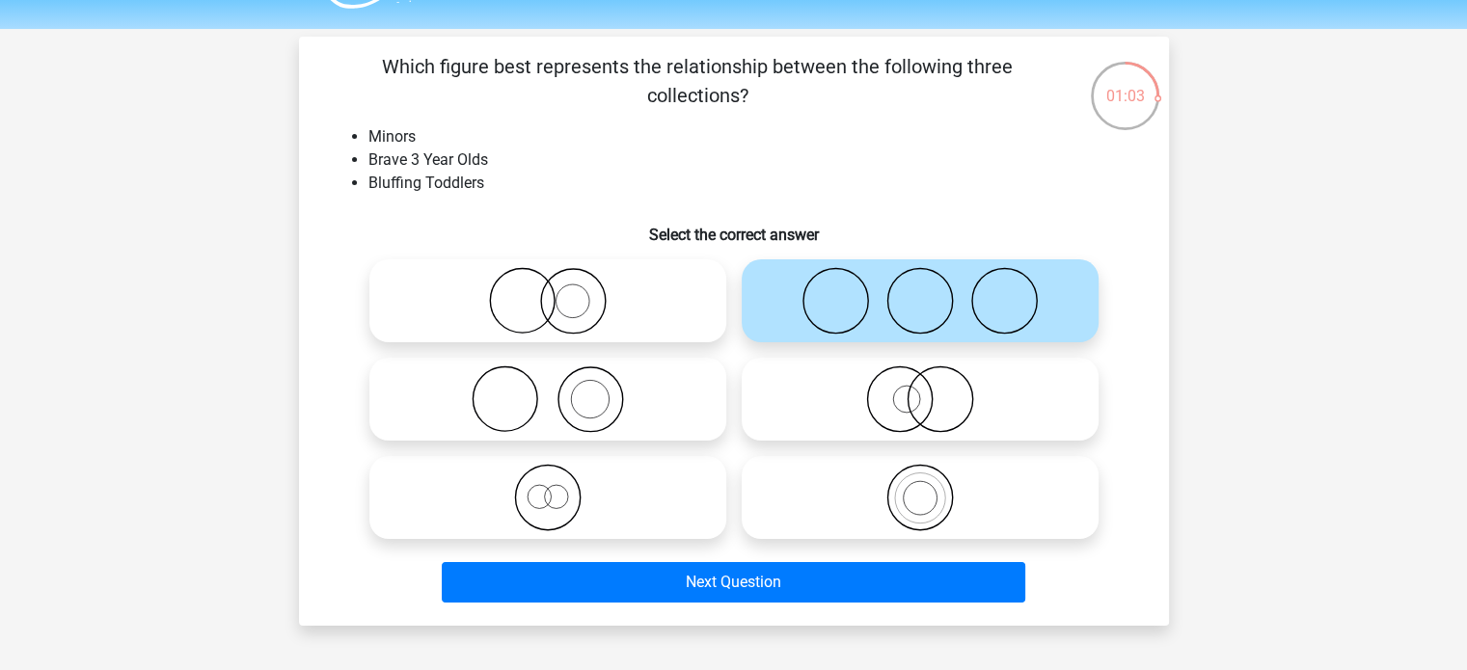
click at [634, 628] on div "Register Nederlands English" at bounding box center [733, 564] width 1467 height 1233
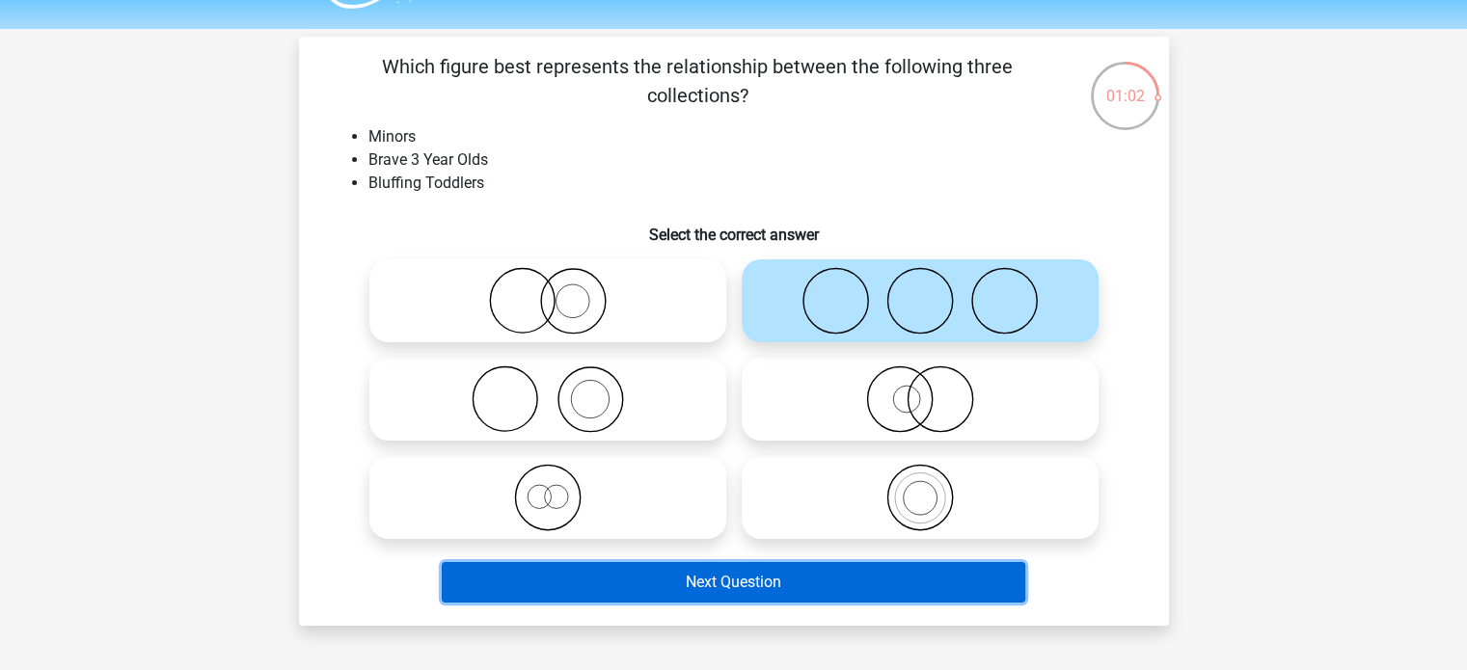
click at [644, 583] on button "Next Question" at bounding box center [733, 582] width 583 height 40
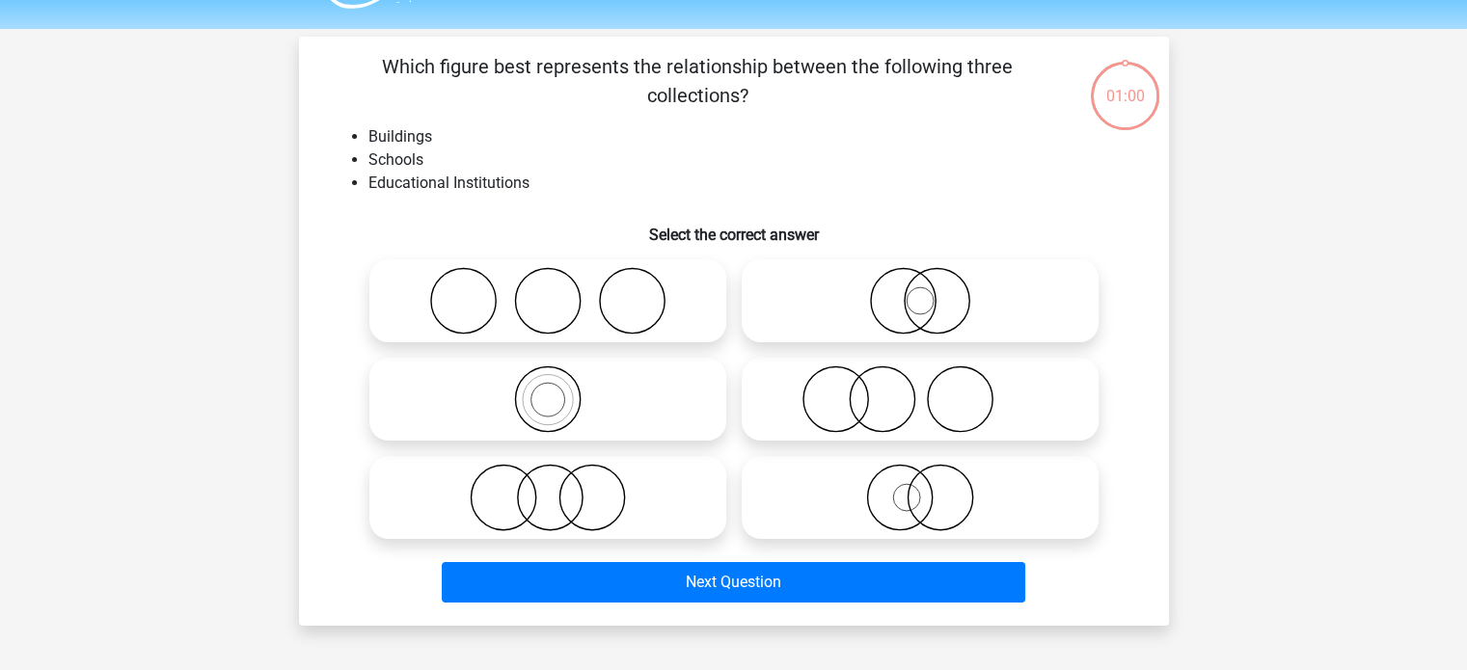
scroll to position [89, 0]
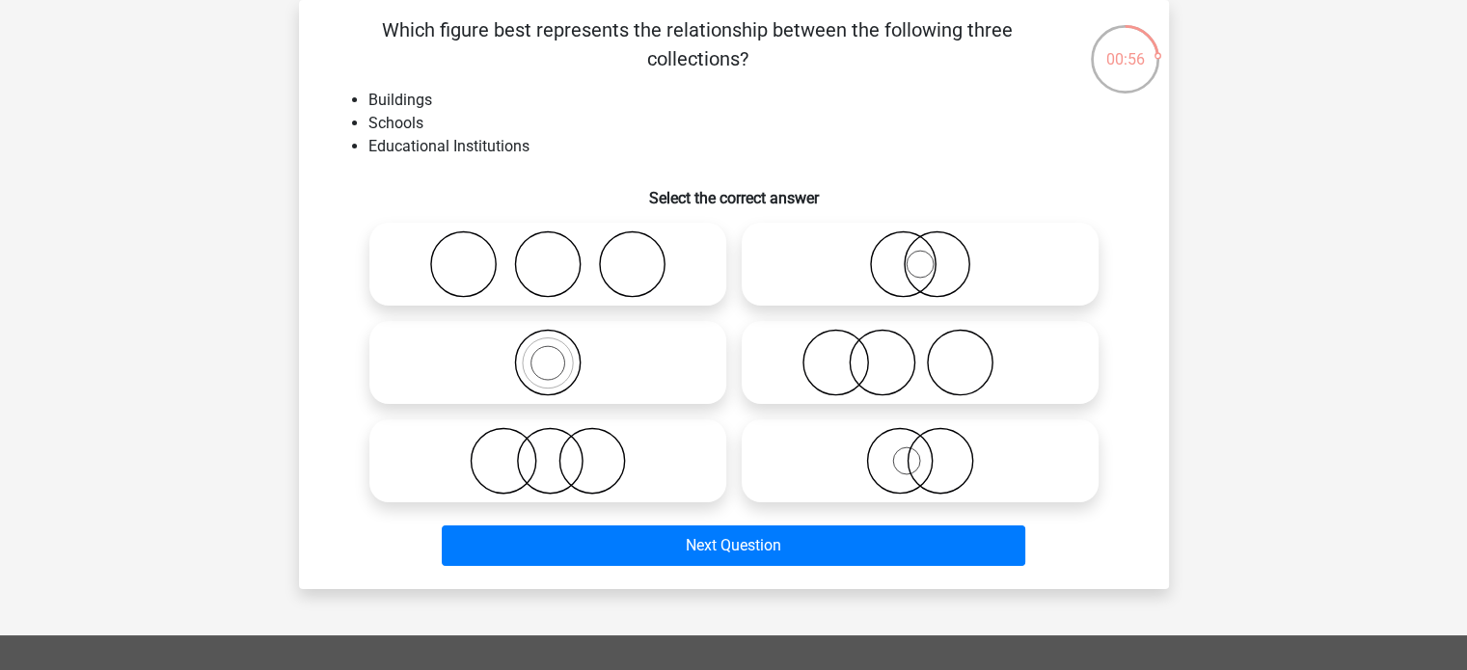
click at [624, 451] on icon at bounding box center [547, 460] width 341 height 67
click at [560, 451] on input "radio" at bounding box center [554, 445] width 13 height 13
radio input "true"
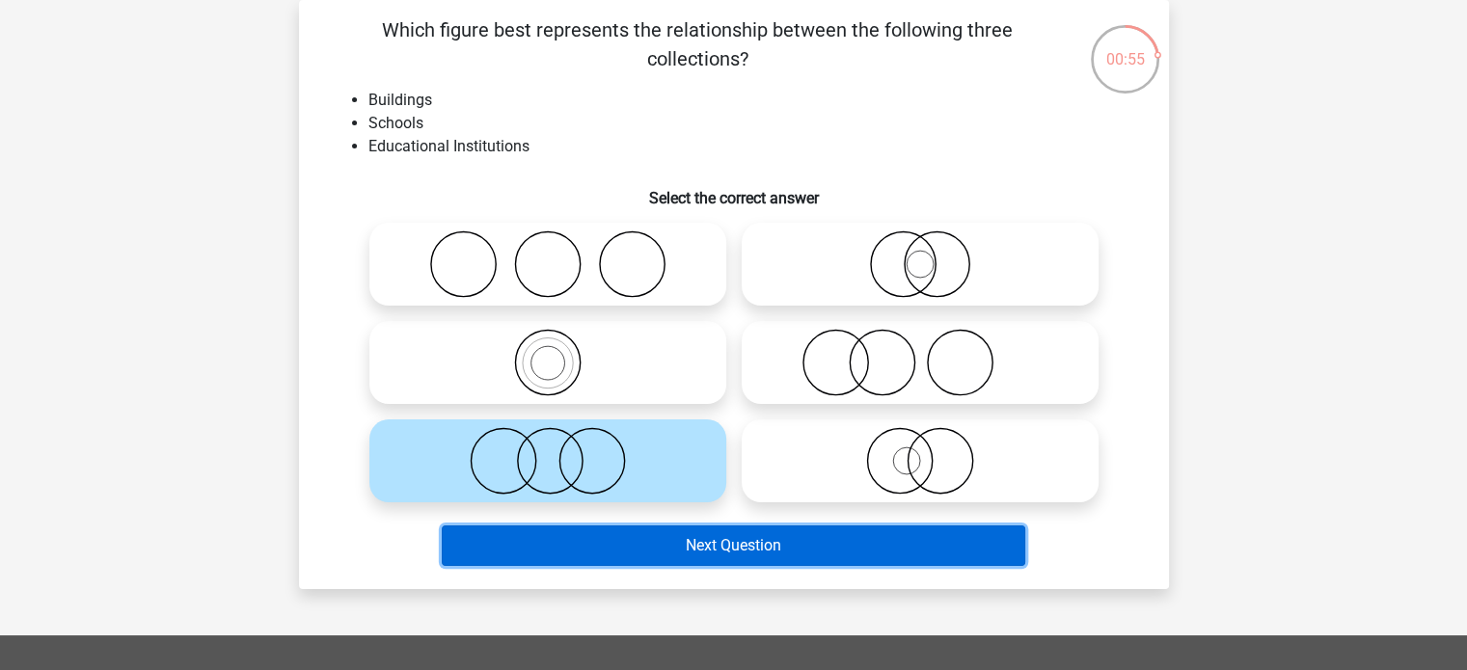
click at [605, 527] on button "Next Question" at bounding box center [733, 546] width 583 height 40
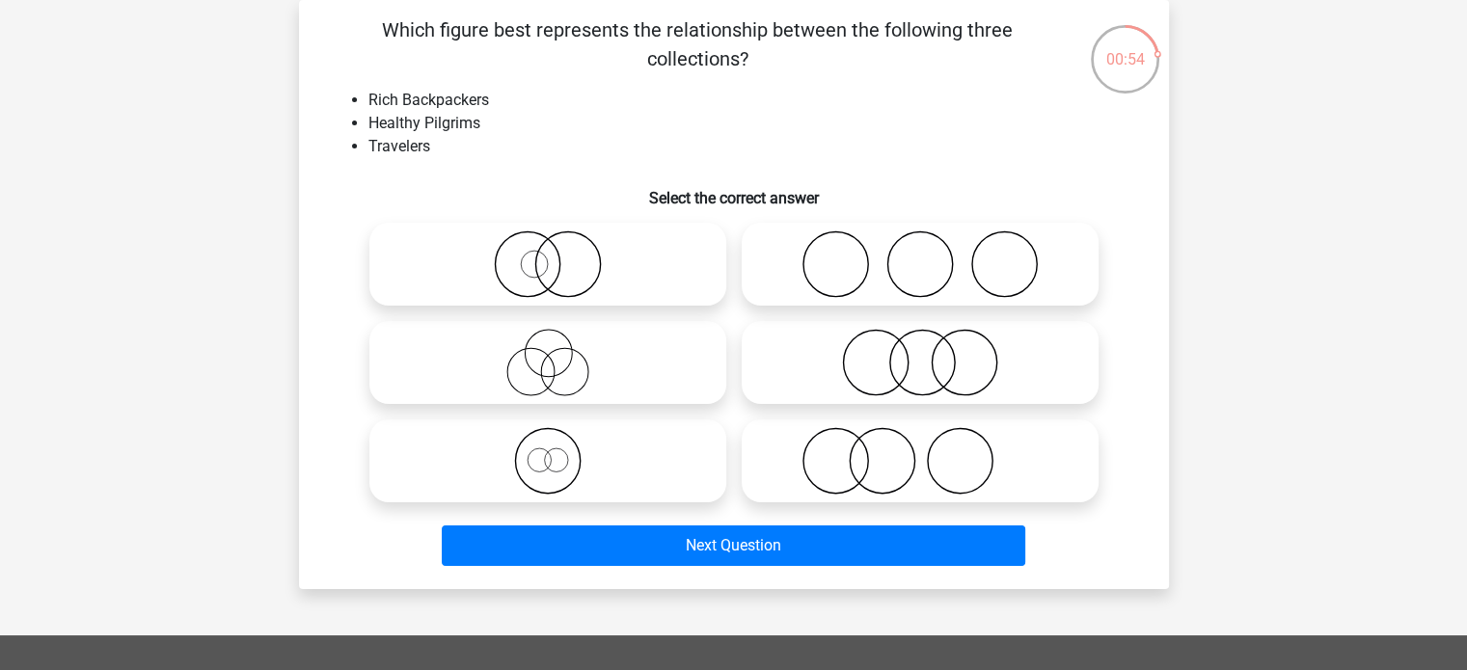
click at [624, 391] on icon at bounding box center [547, 362] width 341 height 67
click at [560, 353] on input "radio" at bounding box center [554, 346] width 13 height 13
radio input "true"
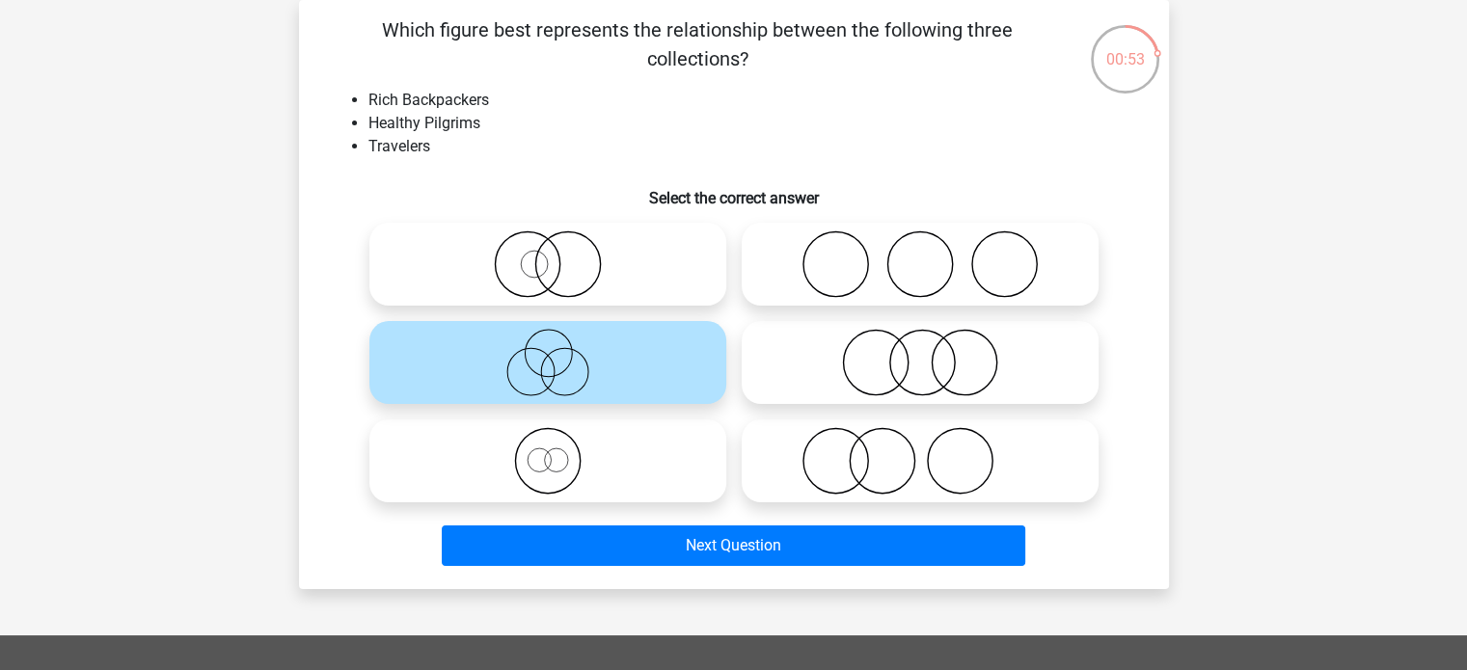
click at [637, 508] on div at bounding box center [548, 461] width 372 height 98
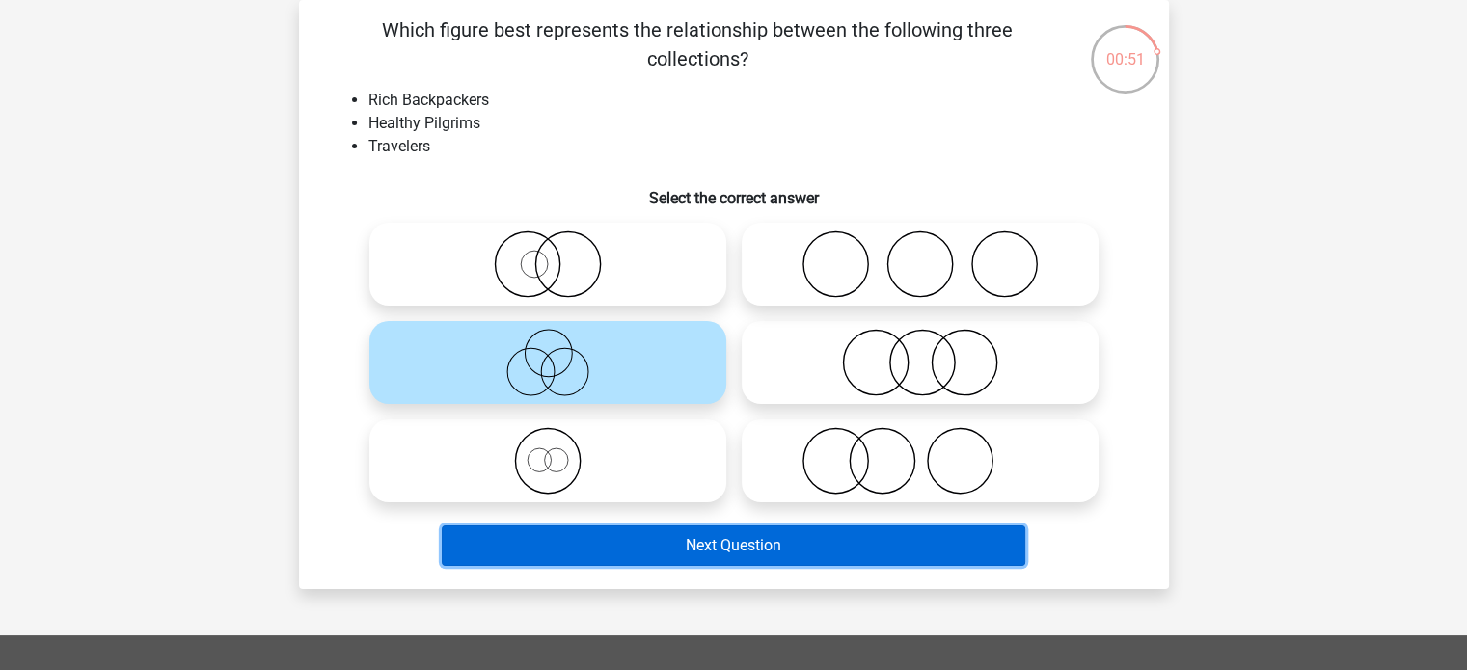
click at [660, 529] on button "Next Question" at bounding box center [733, 546] width 583 height 40
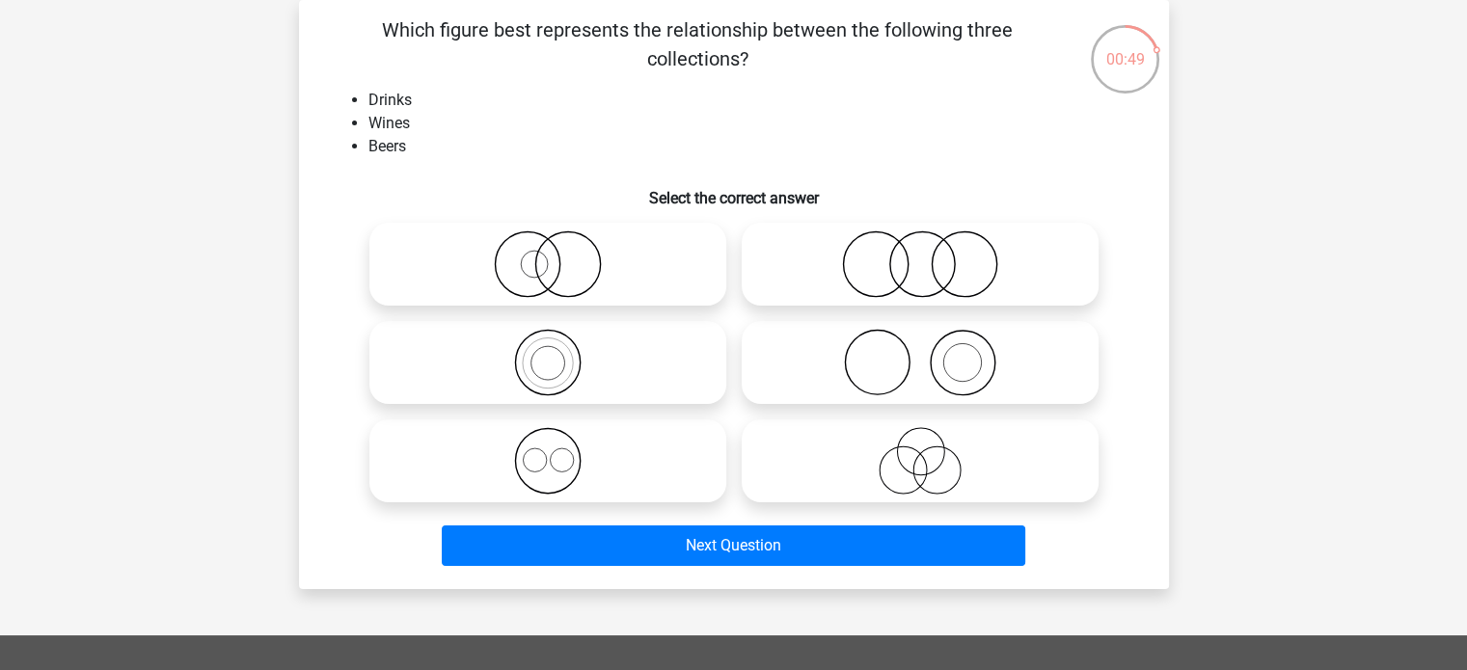
click at [919, 284] on icon at bounding box center [919, 263] width 341 height 67
click at [920, 255] on input "radio" at bounding box center [926, 248] width 13 height 13
radio input "true"
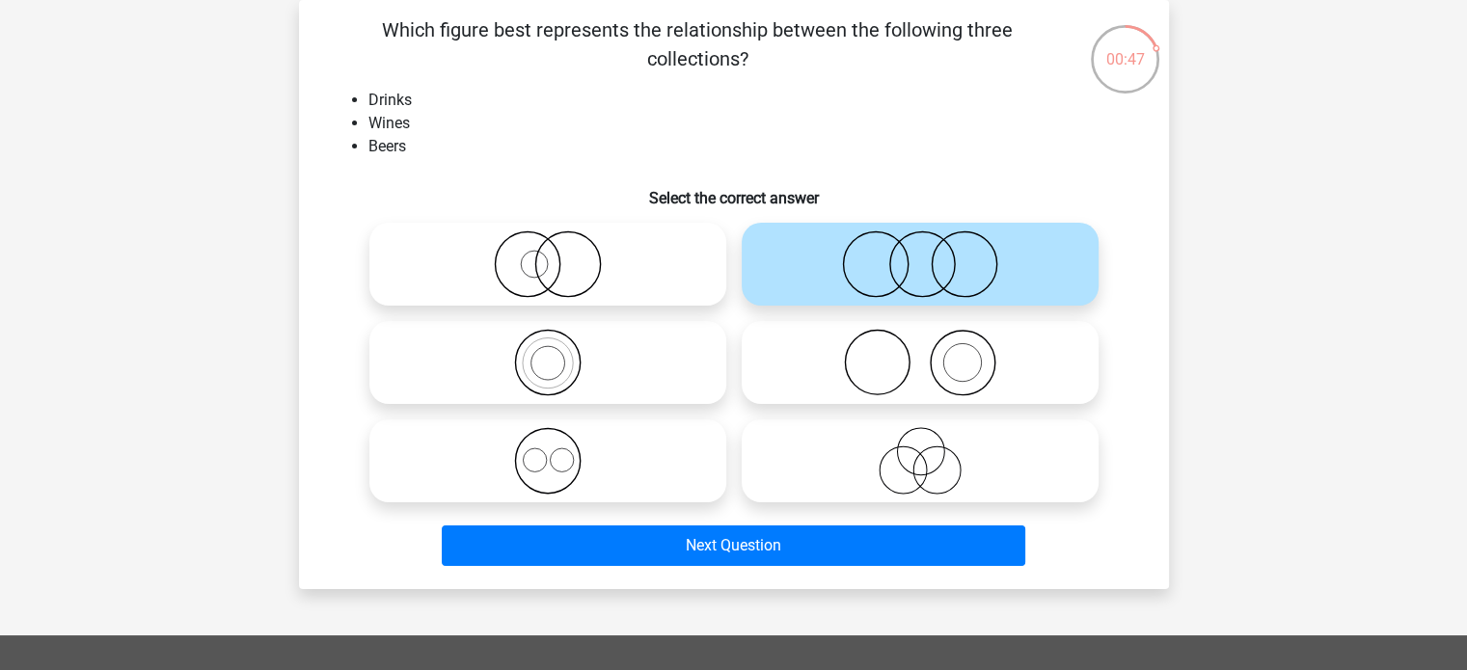
click at [819, 488] on icon at bounding box center [919, 460] width 341 height 67
click at [920, 451] on input "radio" at bounding box center [926, 445] width 13 height 13
radio input "true"
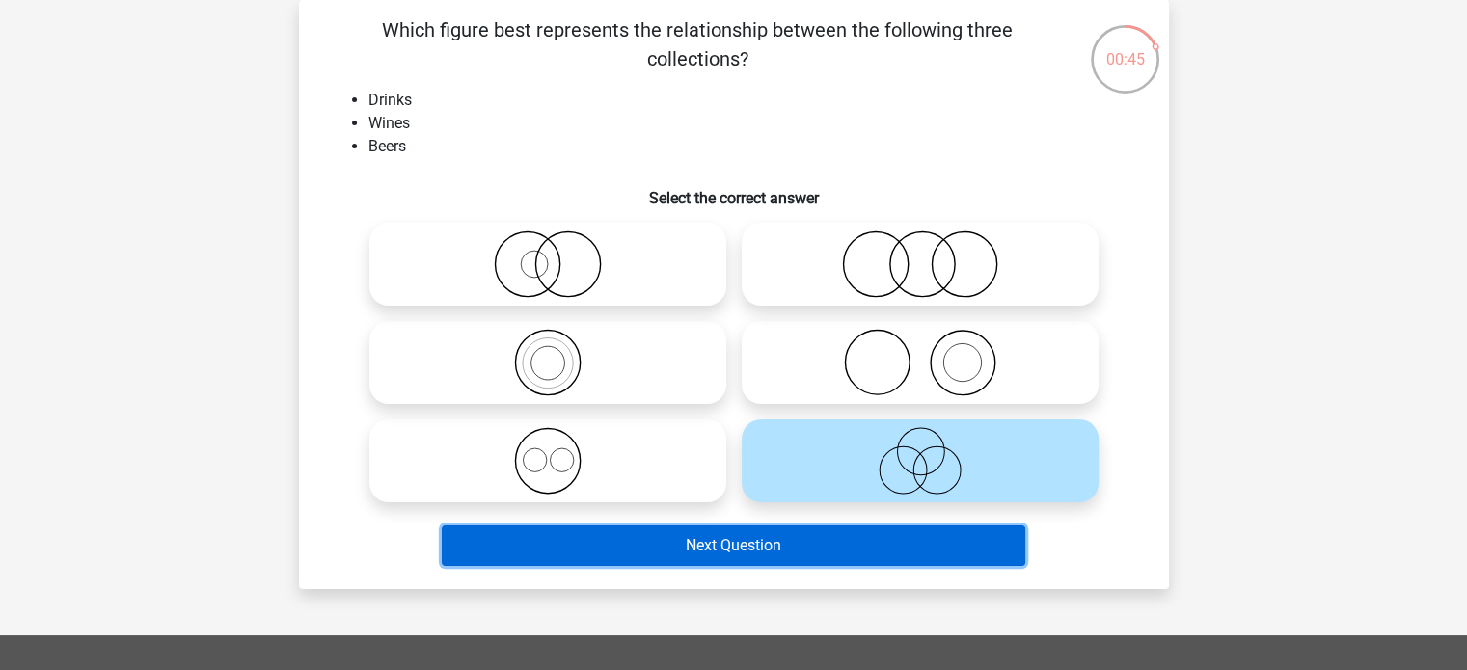
click at [791, 535] on button "Next Question" at bounding box center [733, 546] width 583 height 40
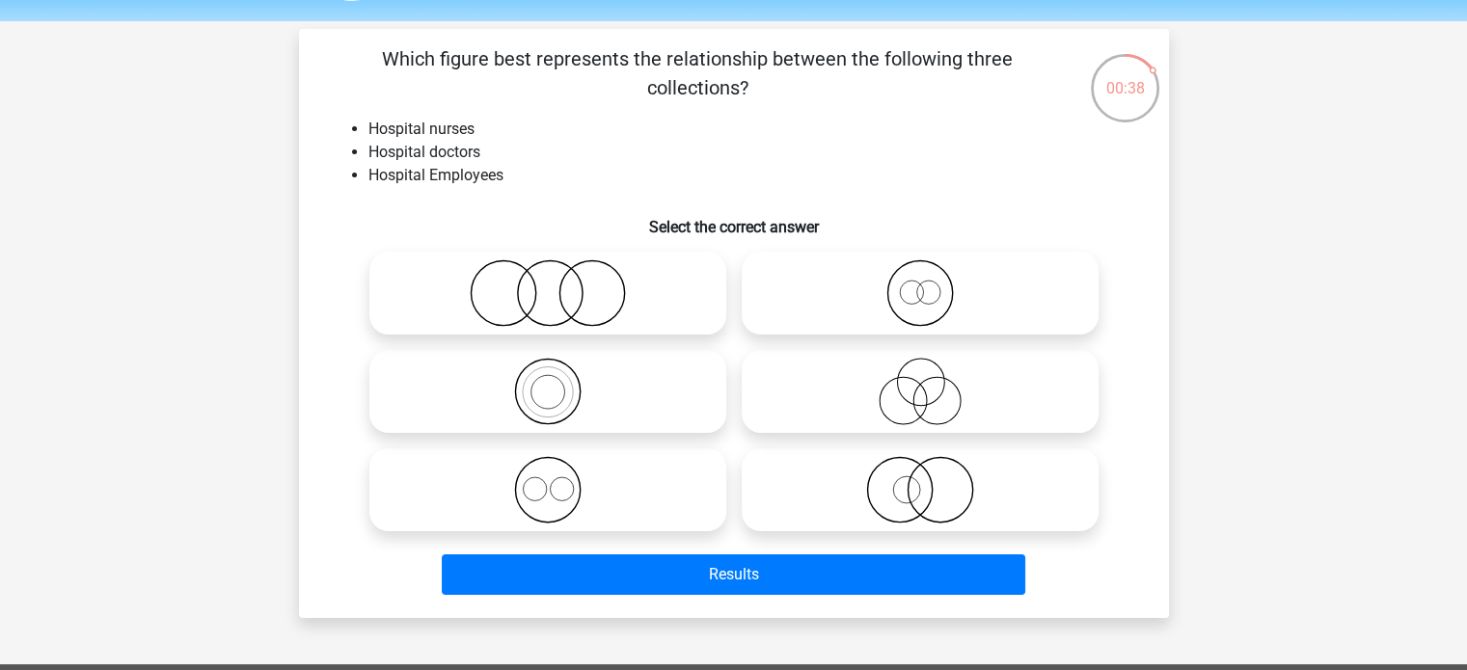
scroll to position [61, 0]
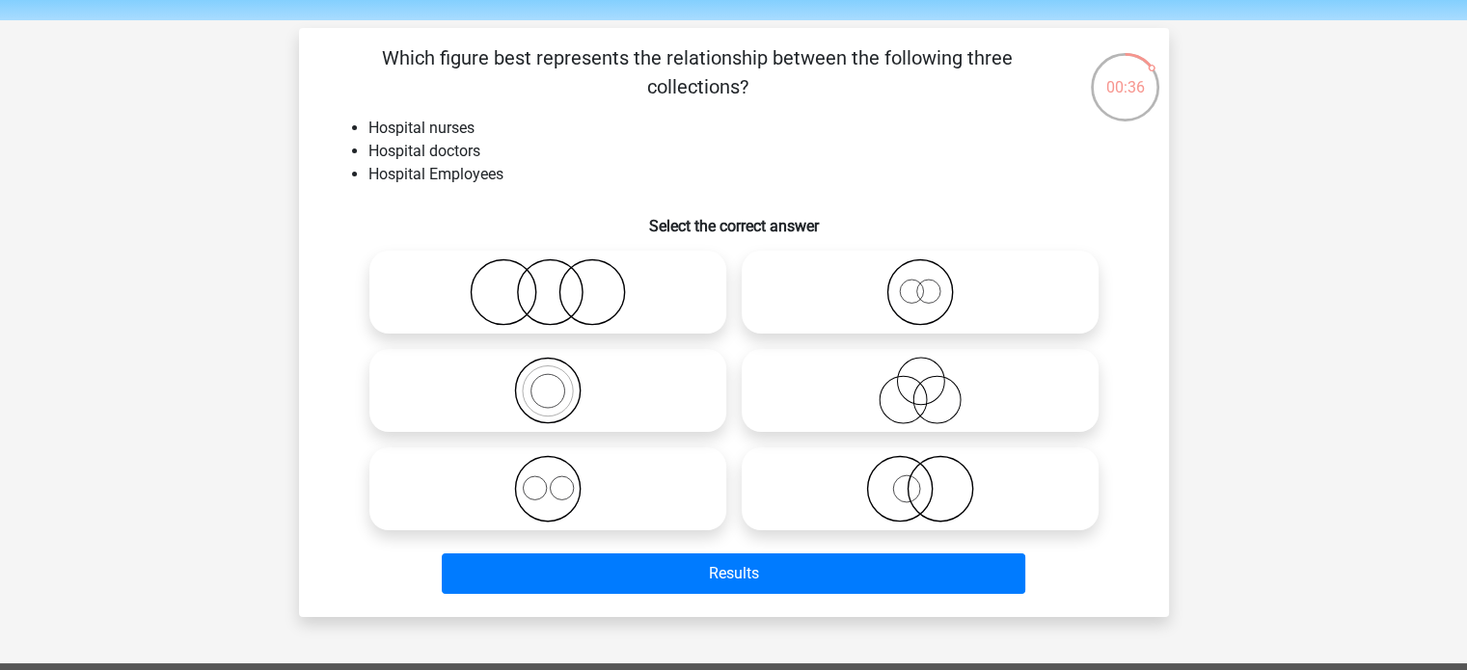
click at [628, 283] on icon at bounding box center [547, 291] width 341 height 67
click at [560, 283] on input "radio" at bounding box center [554, 276] width 13 height 13
radio input "true"
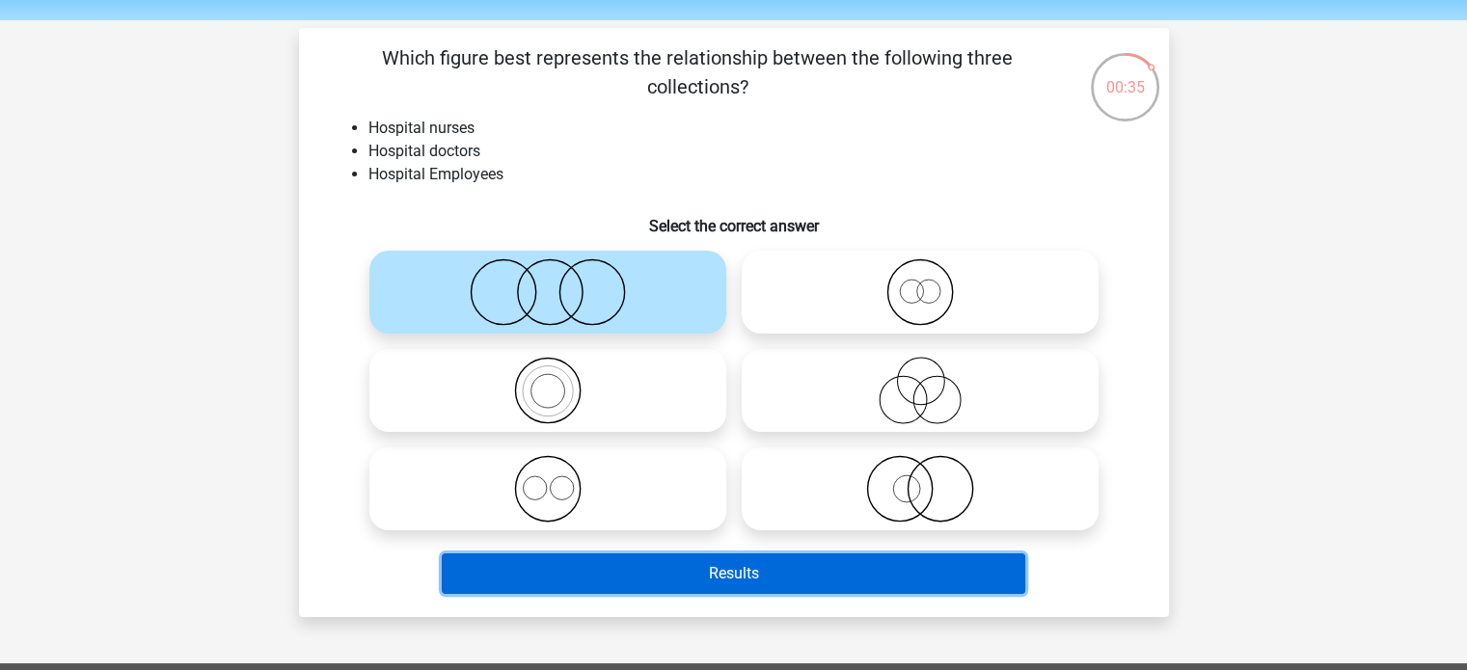
click at [594, 568] on button "Results" at bounding box center [733, 573] width 583 height 40
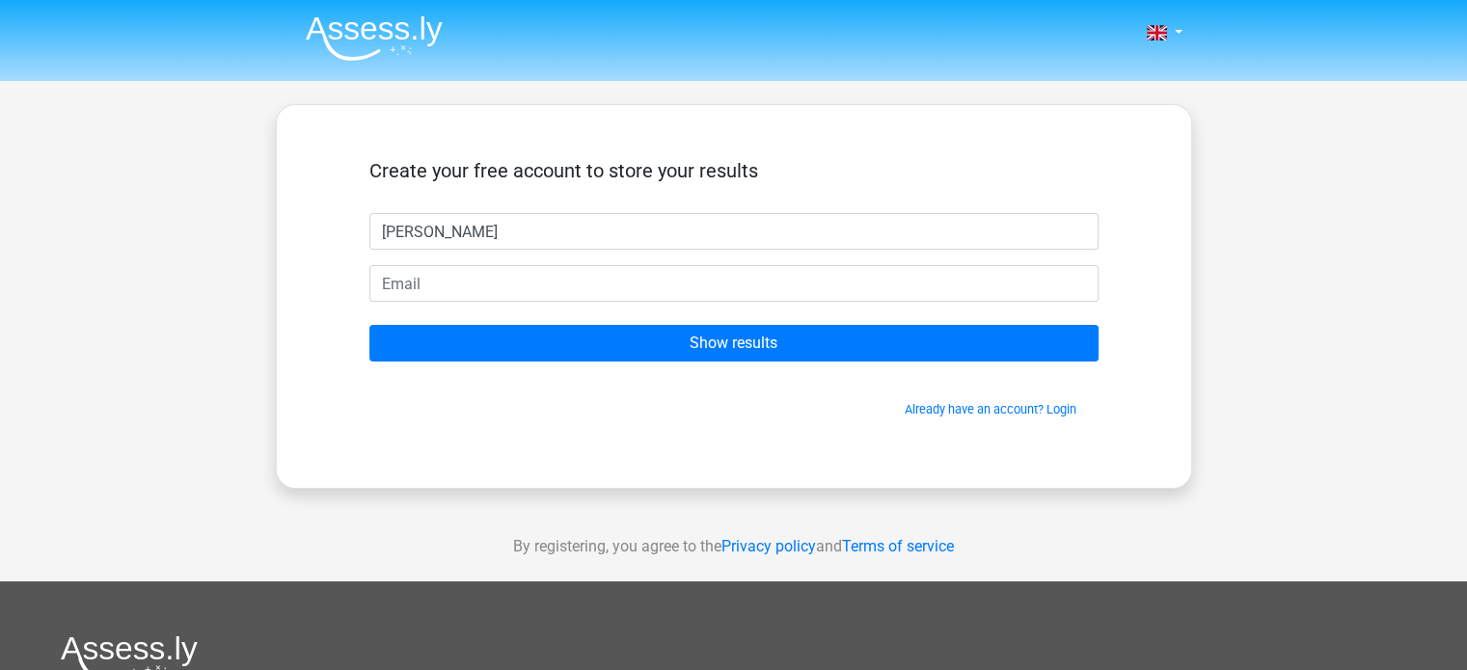
type input "Ali Al Alawi"
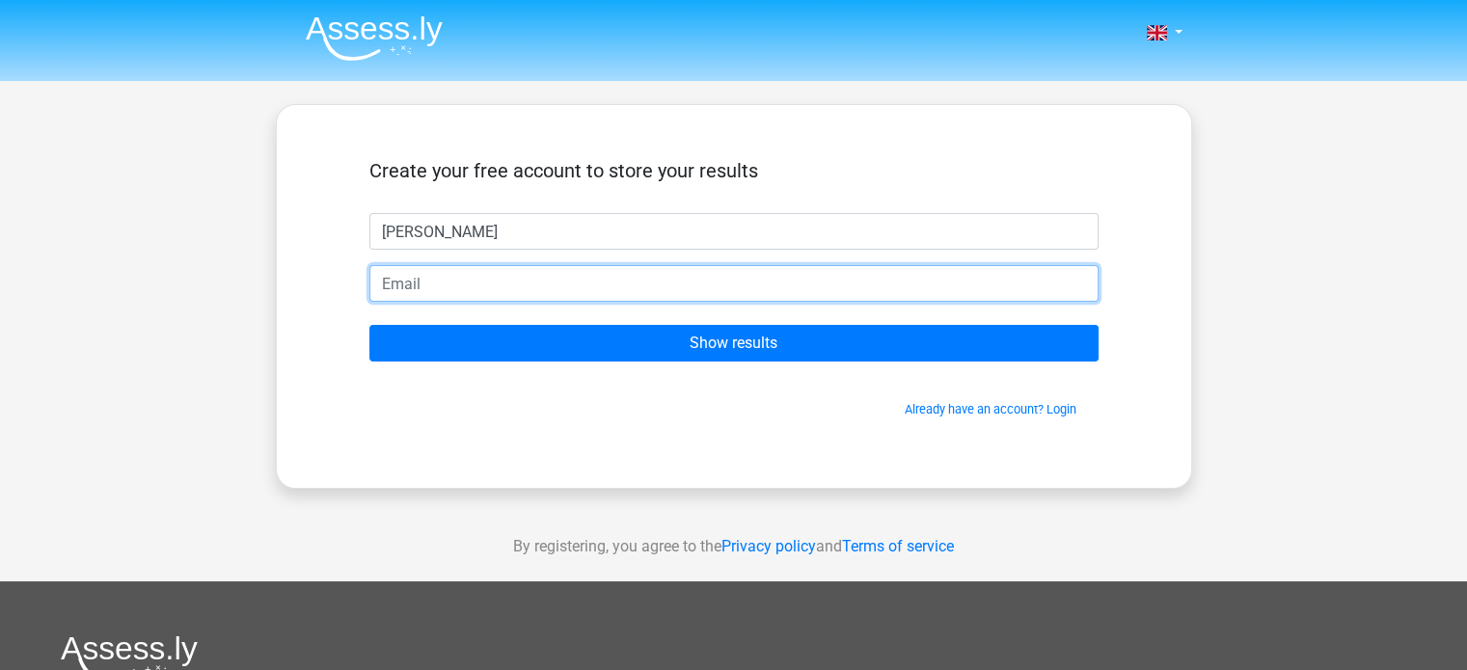
click at [579, 288] on input "email" at bounding box center [733, 283] width 729 height 37
type input "aliomani204@gmail.com"
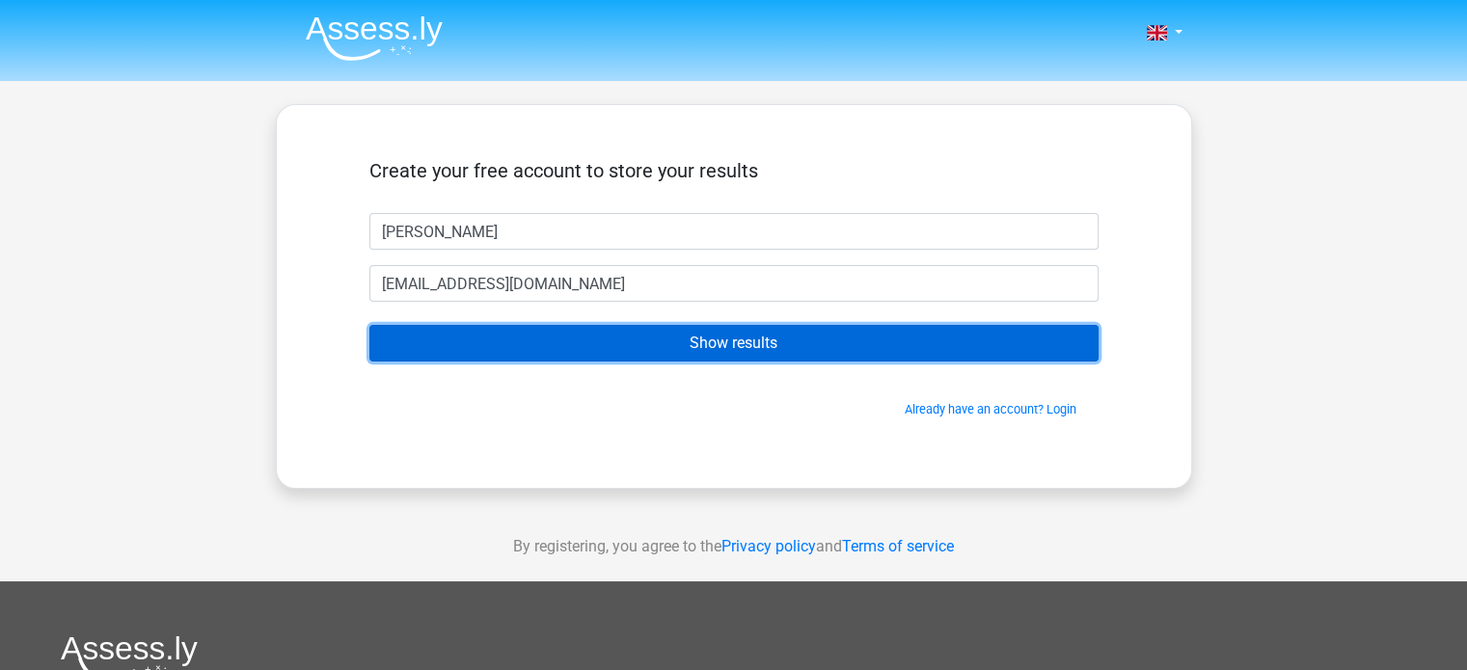
click at [554, 338] on input "Show results" at bounding box center [733, 343] width 729 height 37
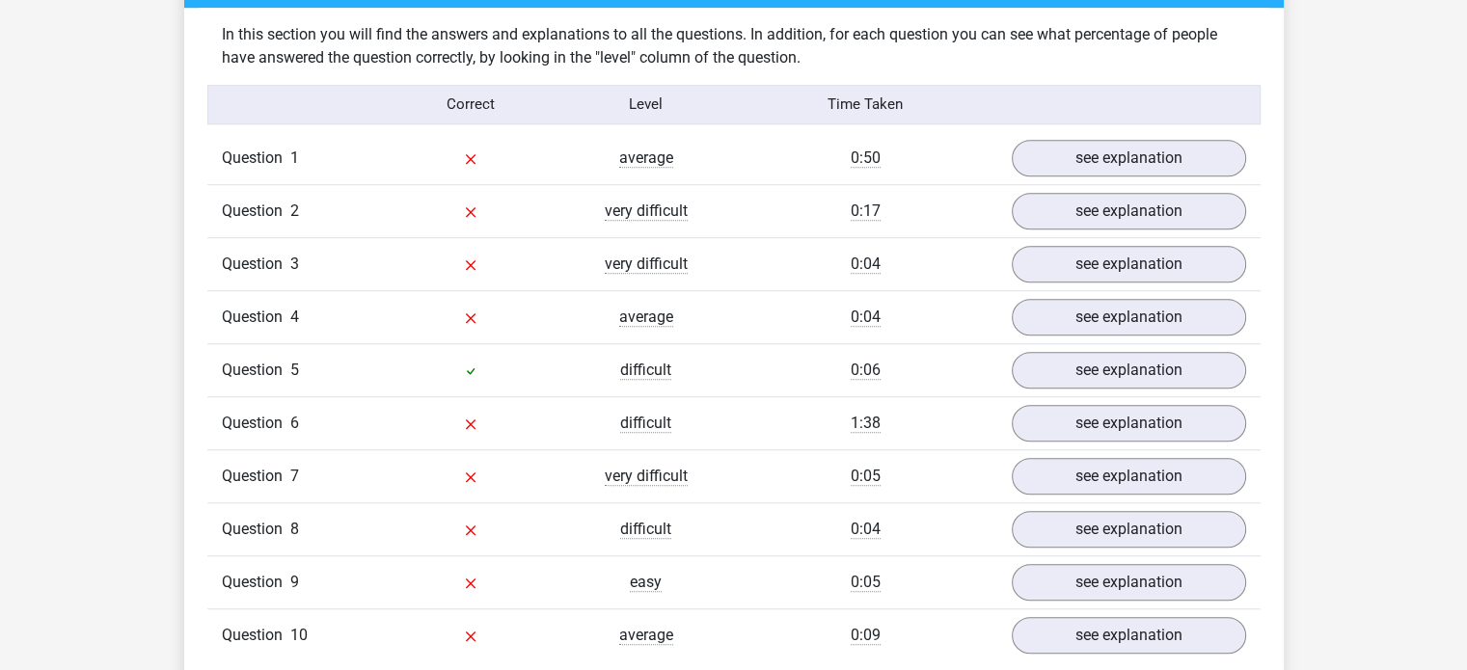
scroll to position [1492, 0]
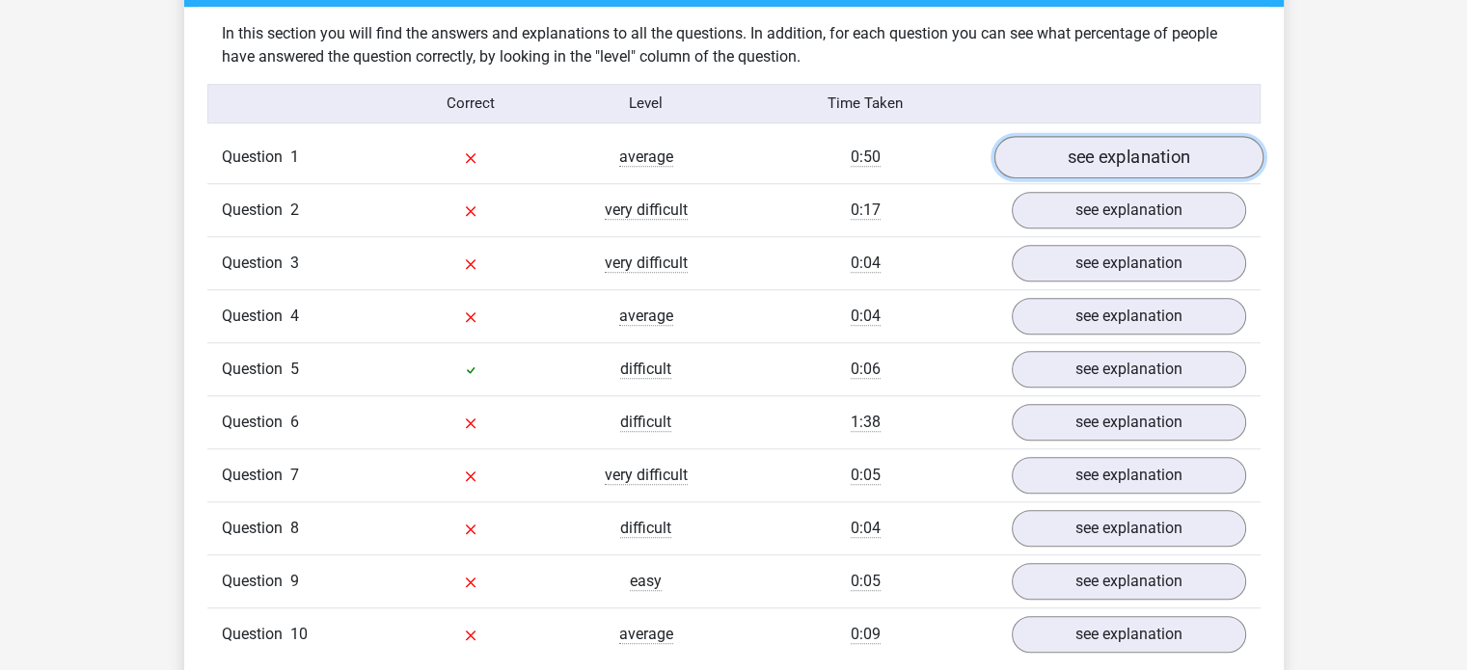
click at [1042, 169] on link "see explanation" at bounding box center [1127, 157] width 269 height 42
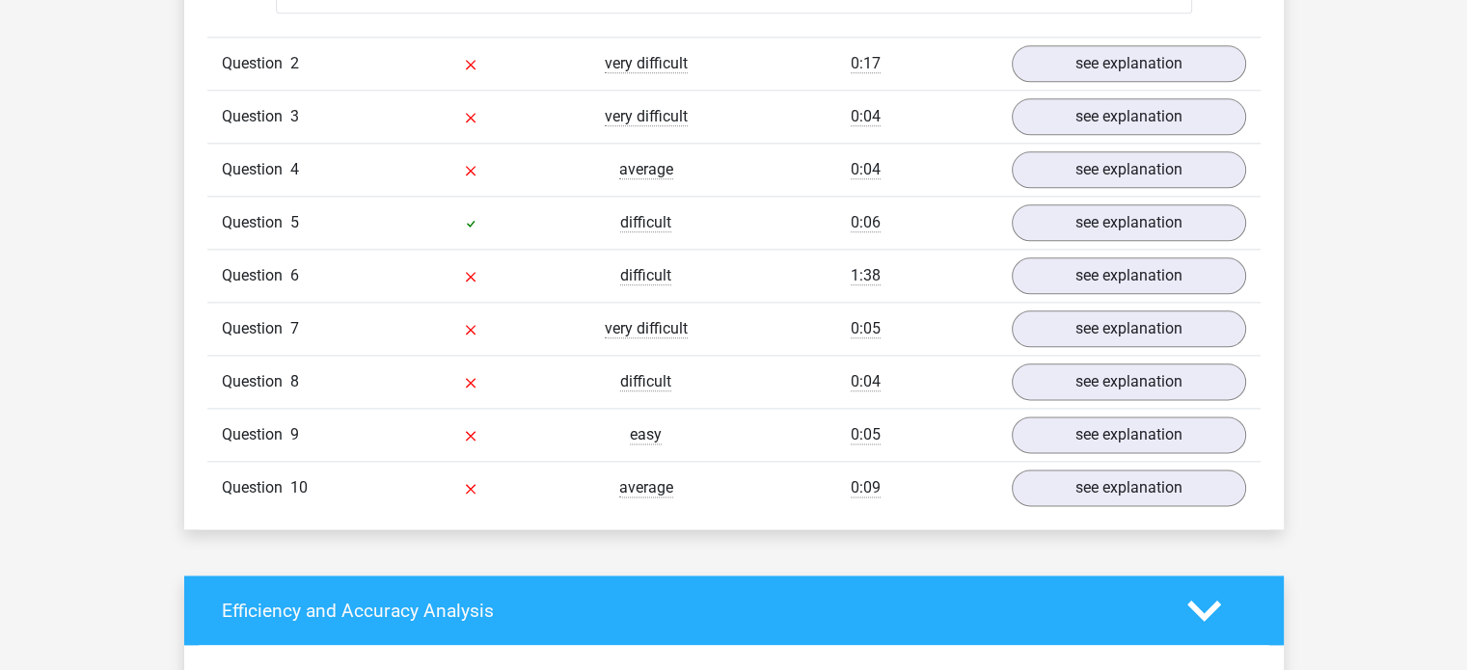
scroll to position [2351, 0]
